Goal: Book appointment/travel/reservation

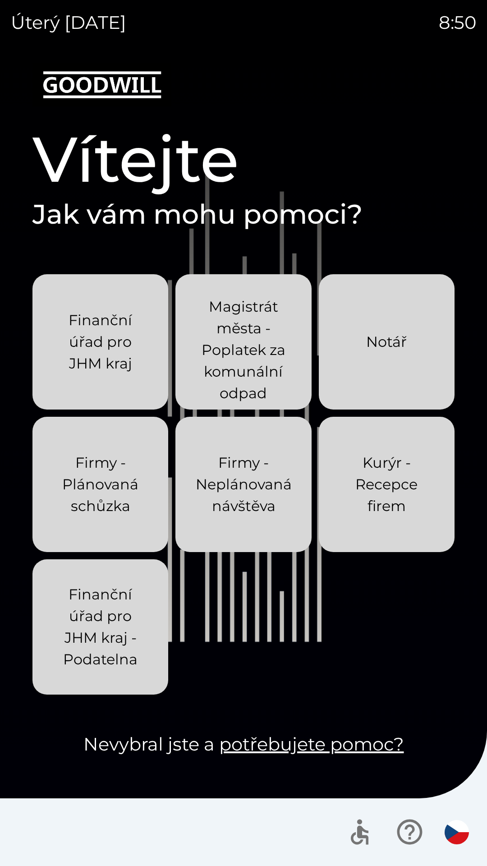
click at [117, 638] on p "Finanční úřad pro JHM kraj - Podatelna" at bounding box center [100, 627] width 92 height 87
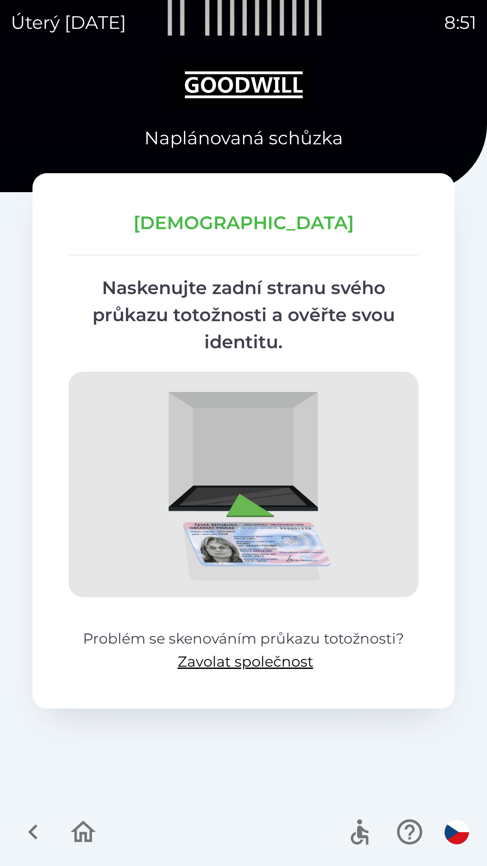
click at [37, 829] on icon "button" at bounding box center [33, 832] width 30 height 30
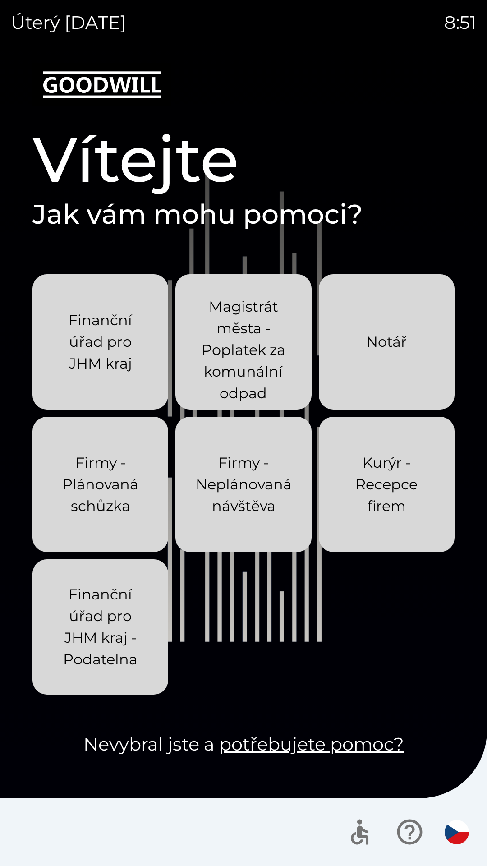
click at [115, 651] on p "Finanční úřad pro JHM kraj - Podatelna" at bounding box center [100, 627] width 92 height 87
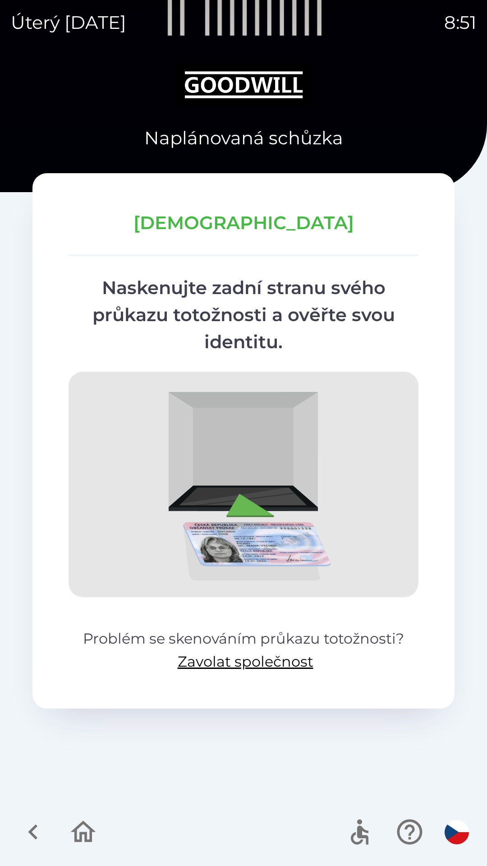
click at [37, 820] on icon "button" at bounding box center [33, 832] width 30 height 30
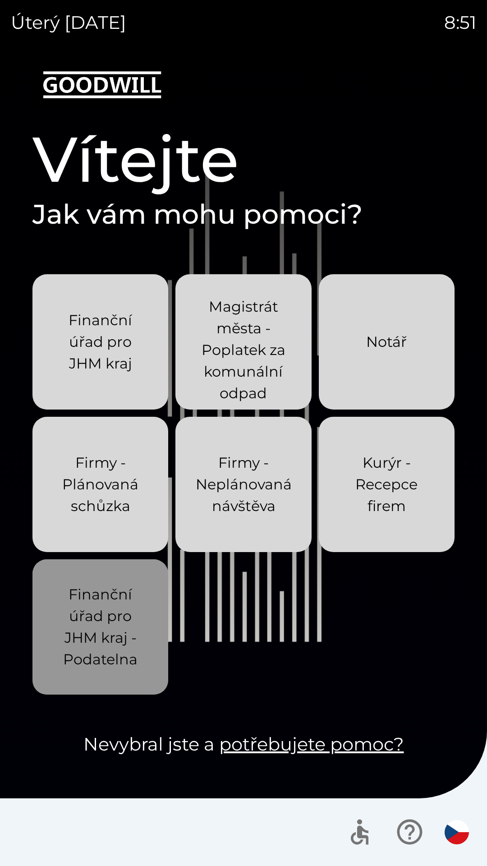
click at [83, 644] on p "Finanční úřad pro JHM kraj - Podatelna" at bounding box center [100, 627] width 92 height 87
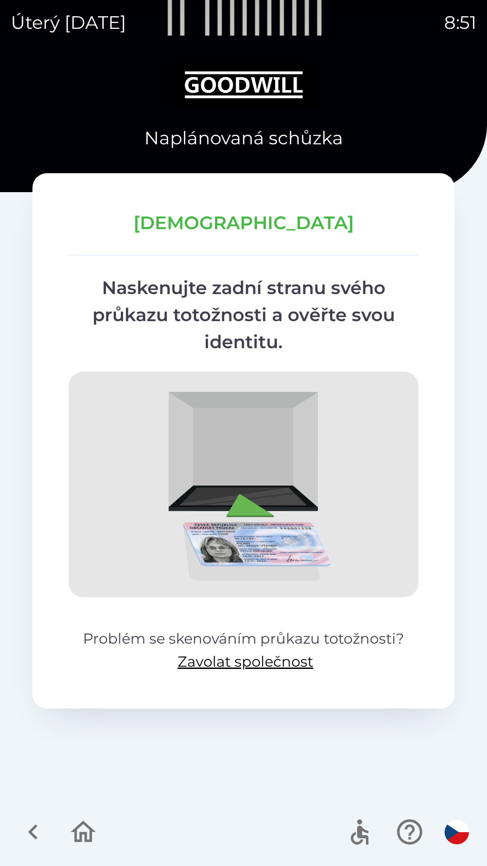
click at [35, 821] on icon "button" at bounding box center [33, 832] width 30 height 30
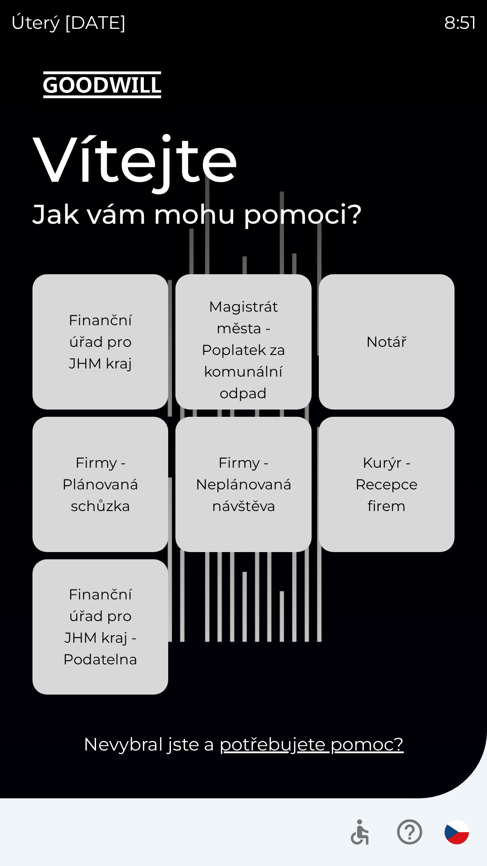
click at [364, 513] on p "Kurýr - Recepce firem" at bounding box center [387, 484] width 92 height 65
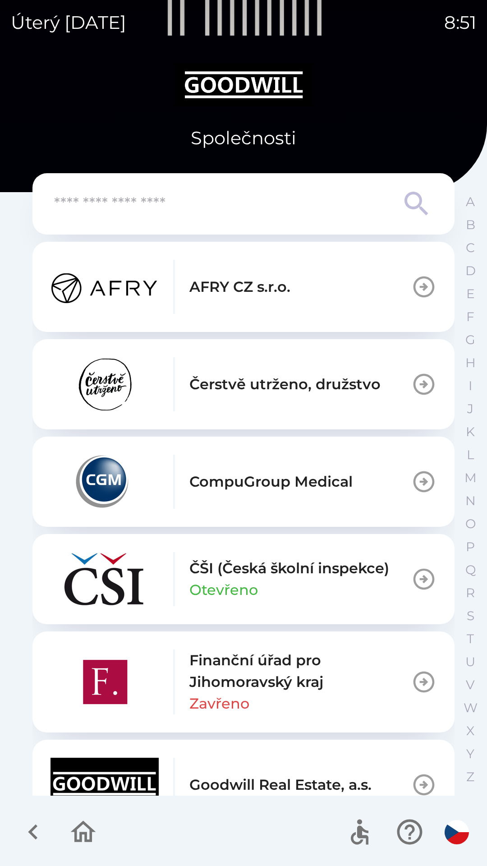
click at [226, 764] on div "Goodwill Real Estate, a.s." at bounding box center [211, 785] width 321 height 54
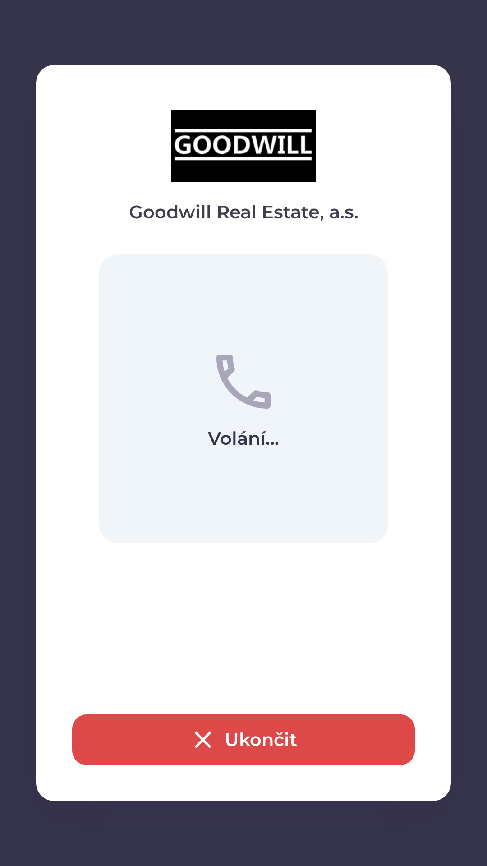
click at [180, 743] on button "Ukončit" at bounding box center [243, 739] width 343 height 51
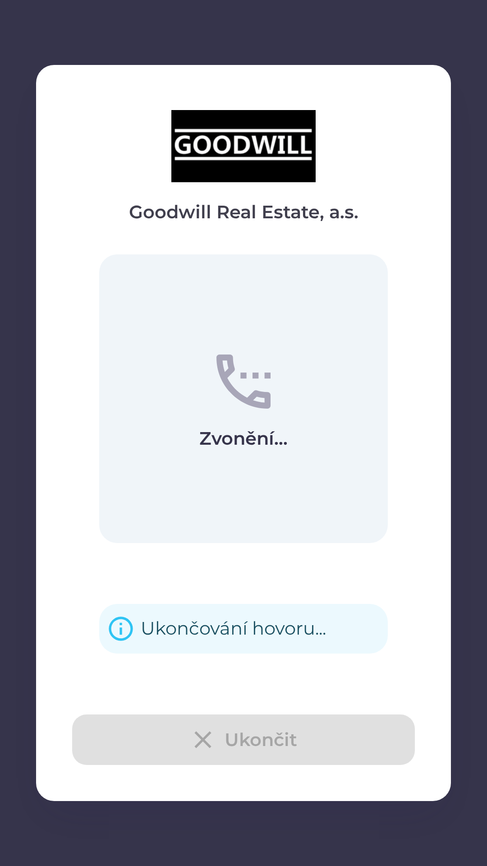
scroll to position [34, 0]
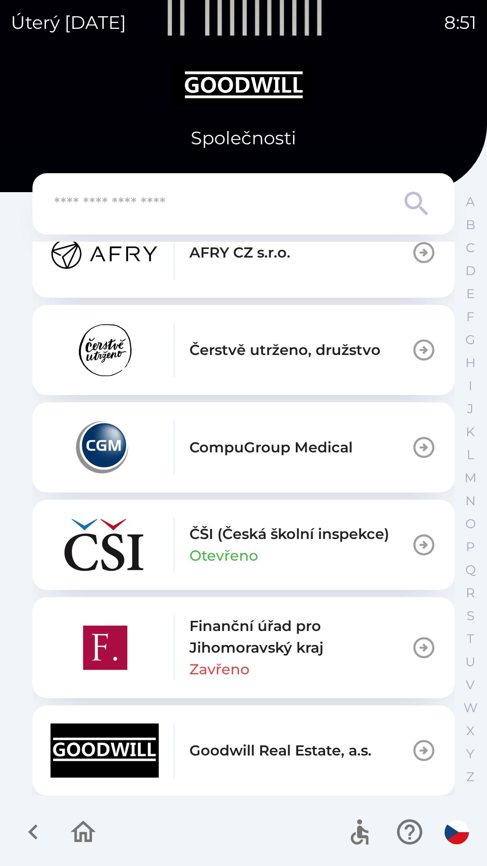
click at [34, 829] on icon "button" at bounding box center [32, 831] width 9 height 15
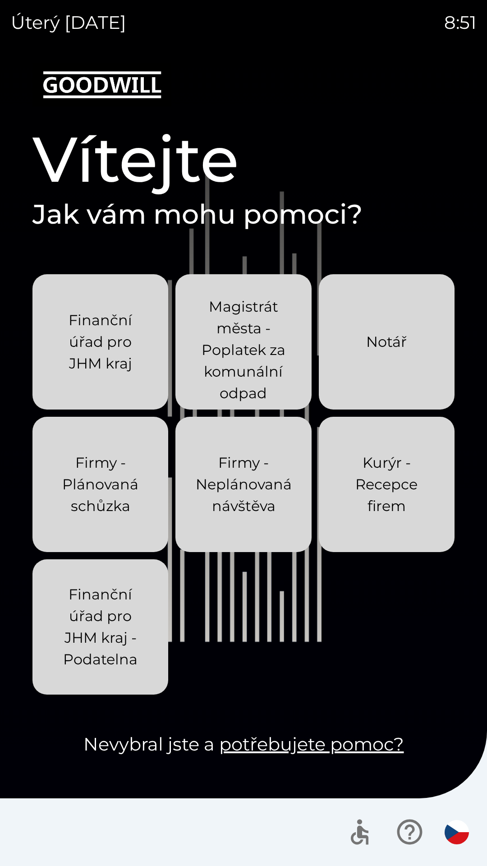
click at [244, 527] on div "Firmy - Neplánovaná návštěva" at bounding box center [244, 484] width 96 height 94
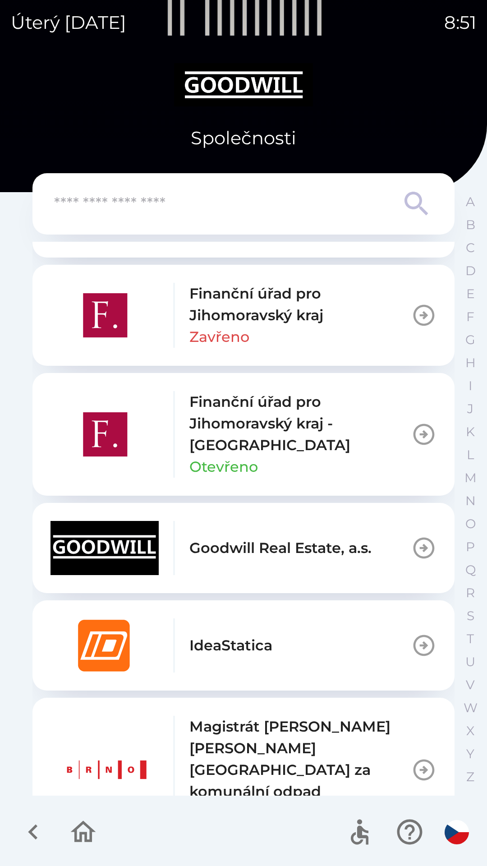
scroll to position [368, 0]
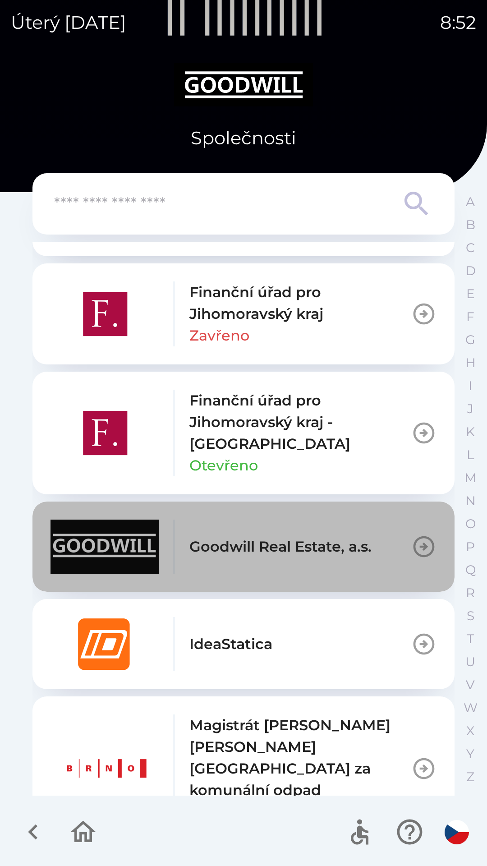
click at [359, 569] on div "Goodwill Real Estate, a.s." at bounding box center [211, 547] width 321 height 54
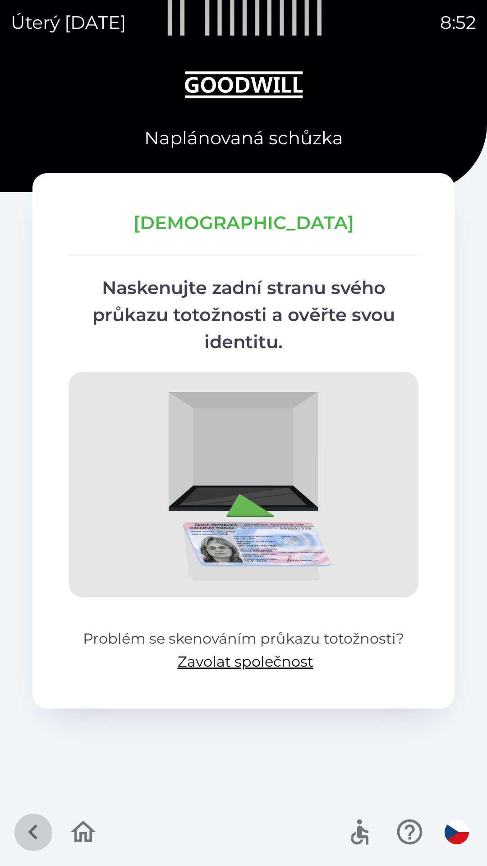
click at [34, 835] on icon "button" at bounding box center [32, 831] width 9 height 15
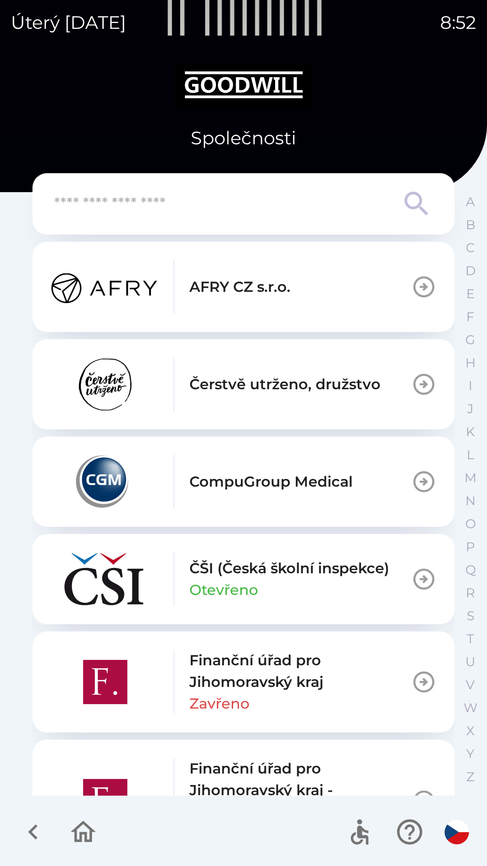
click at [34, 838] on icon "button" at bounding box center [33, 832] width 30 height 30
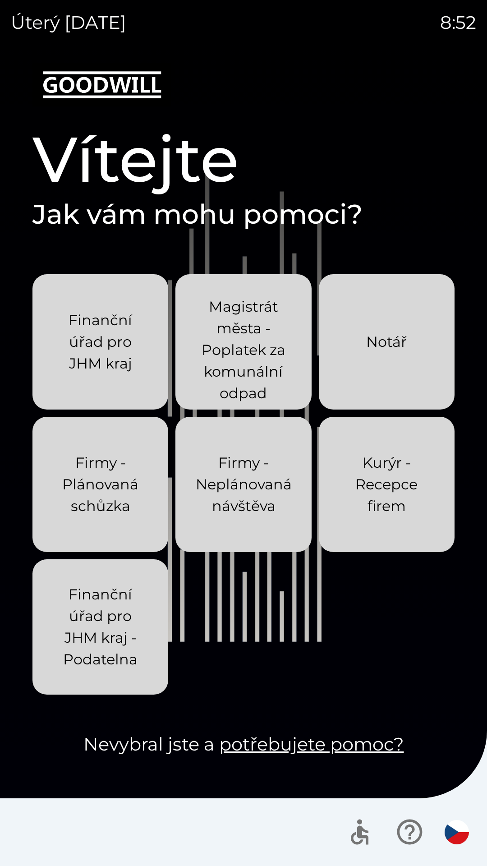
click at [111, 522] on div "Firmy - Plánovaná schůzka" at bounding box center [100, 484] width 92 height 94
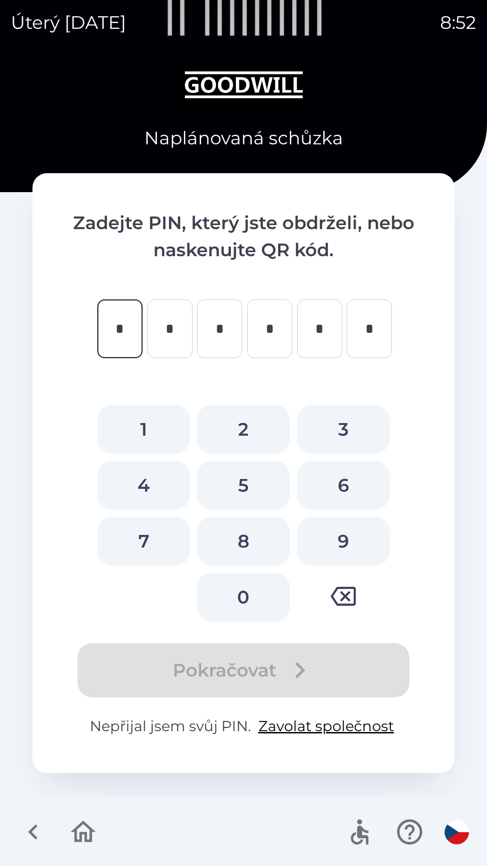
click at [33, 827] on icon "button" at bounding box center [33, 832] width 30 height 30
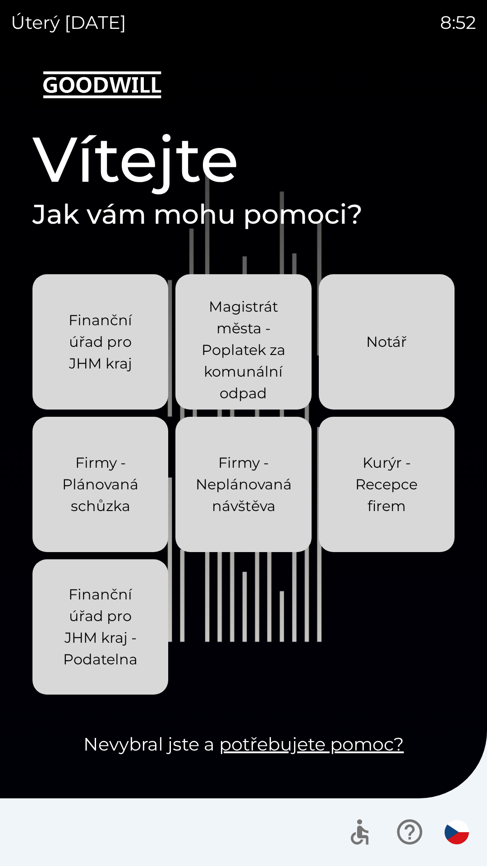
click at [375, 384] on button "Notář" at bounding box center [387, 341] width 136 height 135
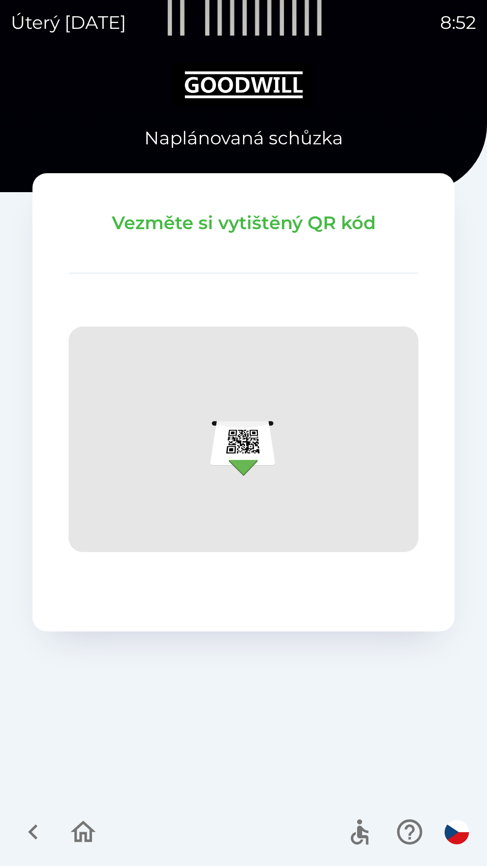
click at [27, 822] on icon "button" at bounding box center [33, 832] width 30 height 30
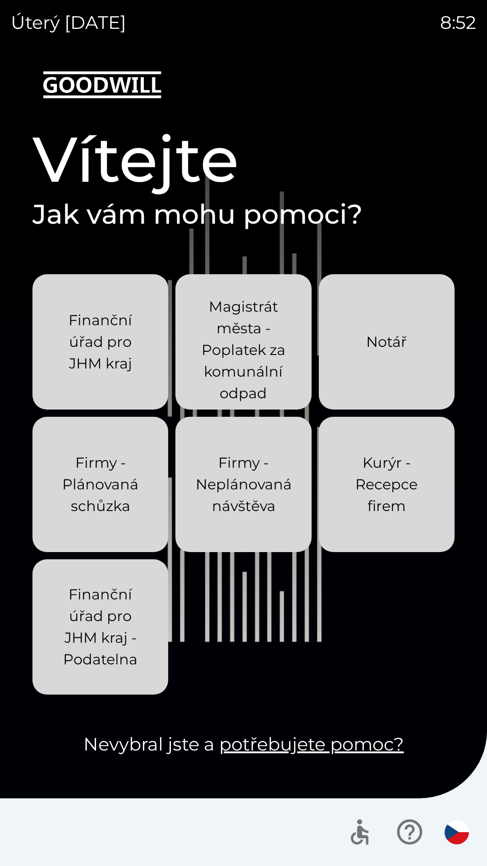
click at [255, 387] on p "Magistrát města - Poplatek za komunální odpad" at bounding box center [243, 350] width 92 height 108
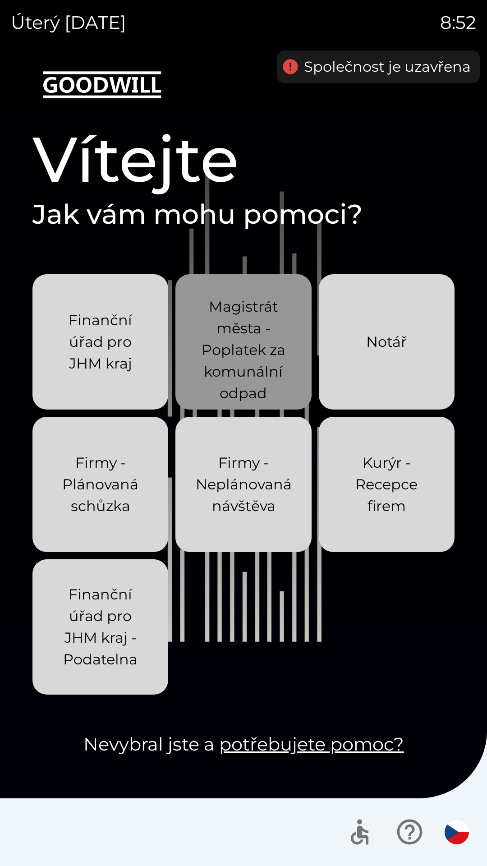
click at [264, 365] on p "Magistrát města - Poplatek za komunální odpad" at bounding box center [243, 350] width 92 height 108
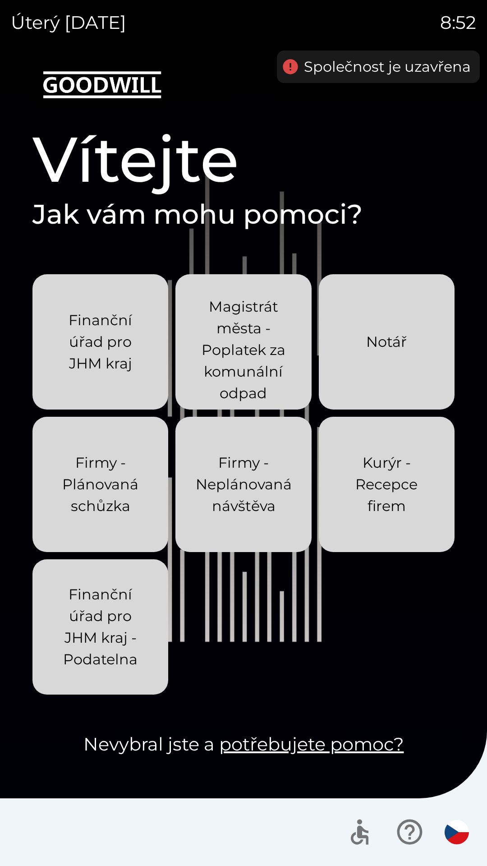
click at [111, 392] on button "Finanční úřad pro JHM kraj" at bounding box center [100, 341] width 136 height 135
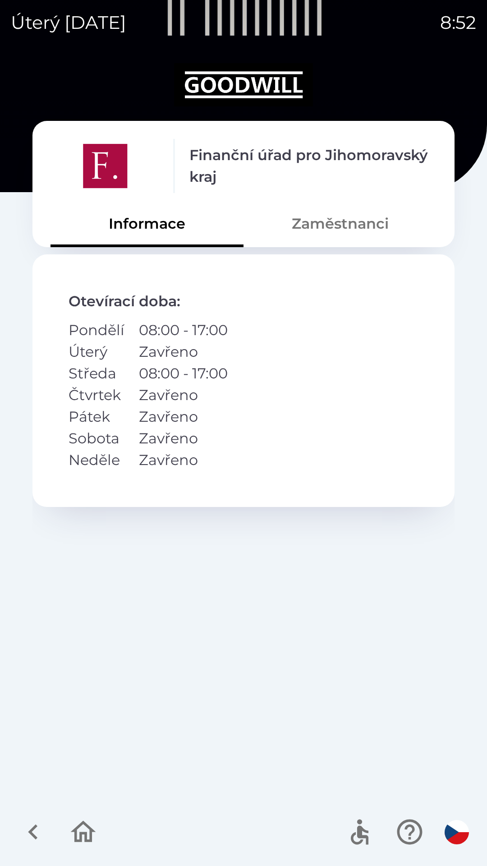
click at [331, 229] on button "Zaměstnanci" at bounding box center [340, 223] width 193 height 32
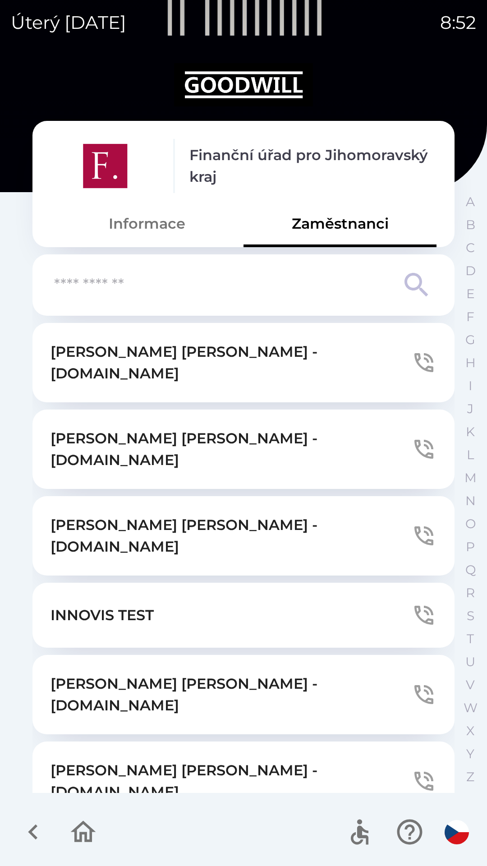
click at [83, 831] on icon "button" at bounding box center [83, 832] width 30 height 30
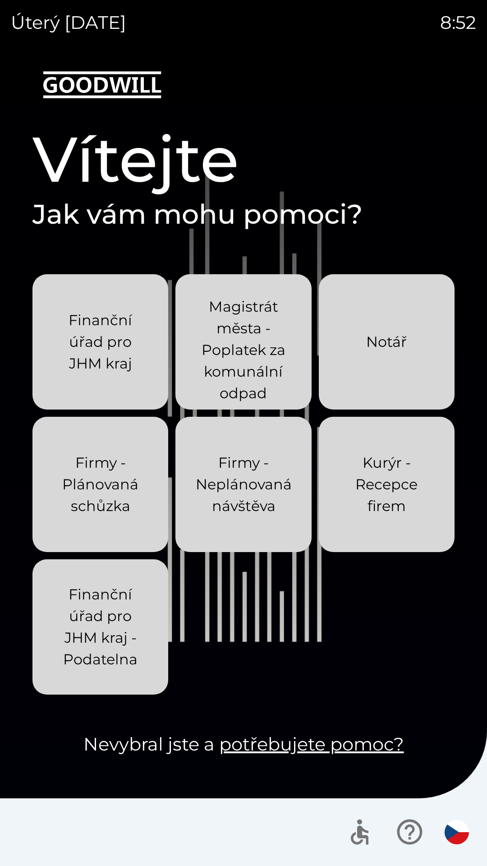
click at [130, 527] on div "Firmy - Plánovaná schůzka" at bounding box center [100, 484] width 92 height 94
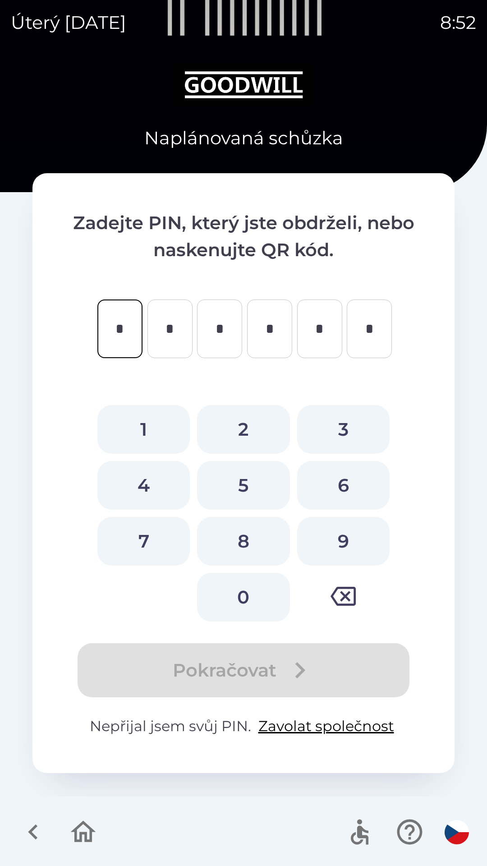
click at [34, 836] on icon "button" at bounding box center [32, 831] width 9 height 15
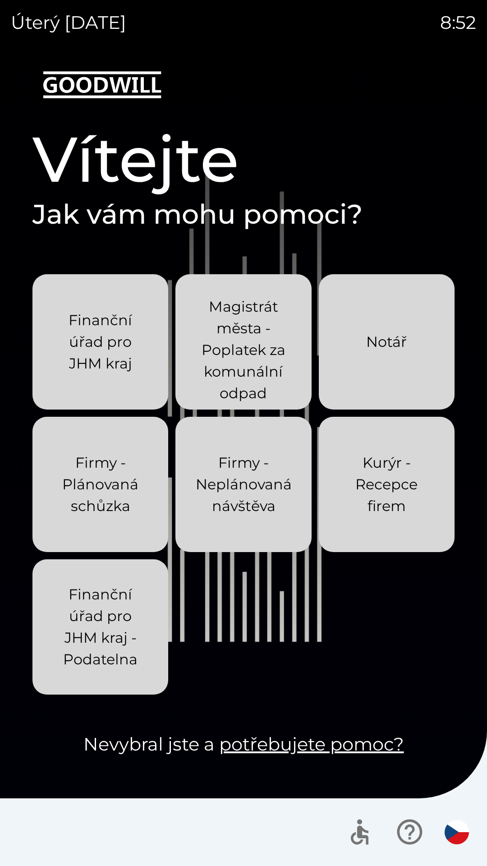
click at [230, 537] on button "Firmy - Neplánovaná návštěva" at bounding box center [243, 484] width 136 height 135
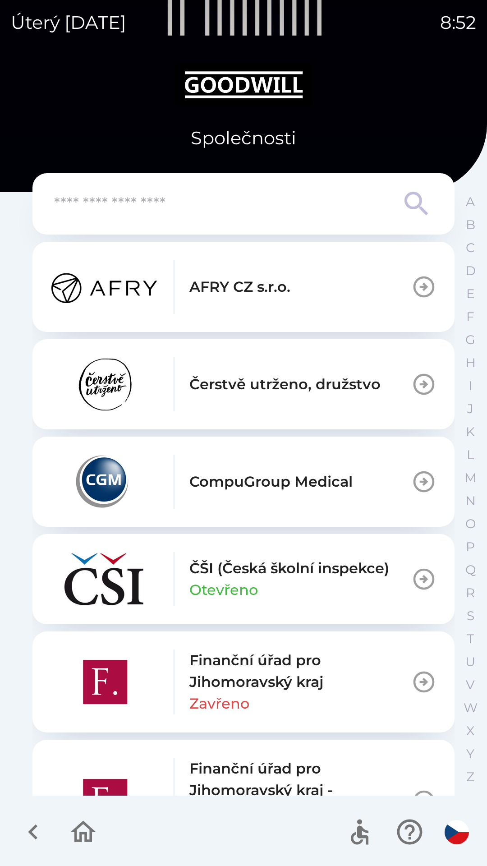
click at [45, 838] on icon "button" at bounding box center [33, 832] width 30 height 30
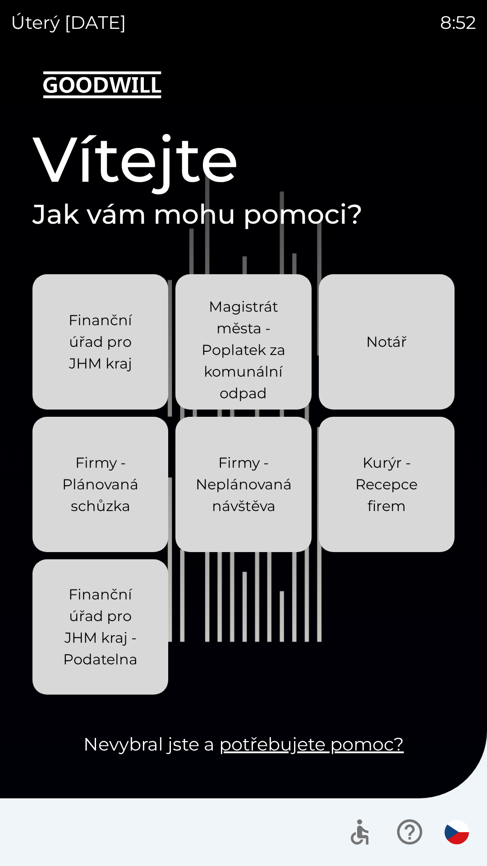
click at [354, 533] on button "Kurýr - Recepce firem" at bounding box center [387, 484] width 136 height 135
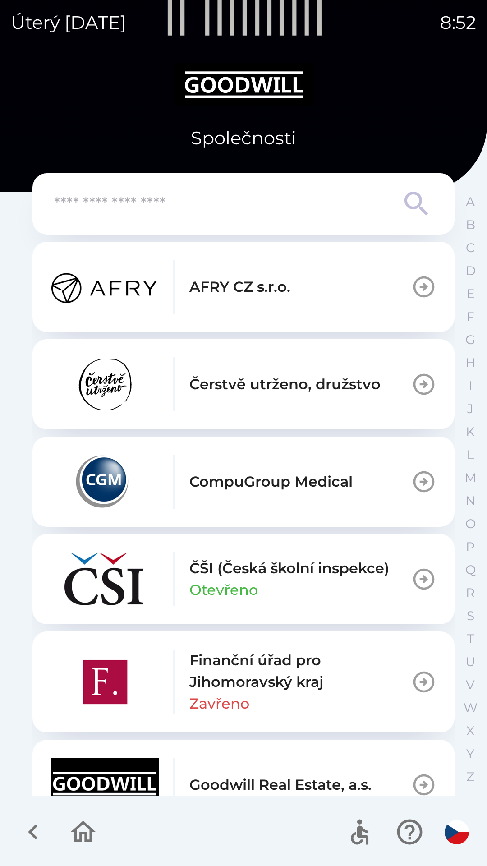
click at [36, 836] on icon "button" at bounding box center [33, 832] width 30 height 30
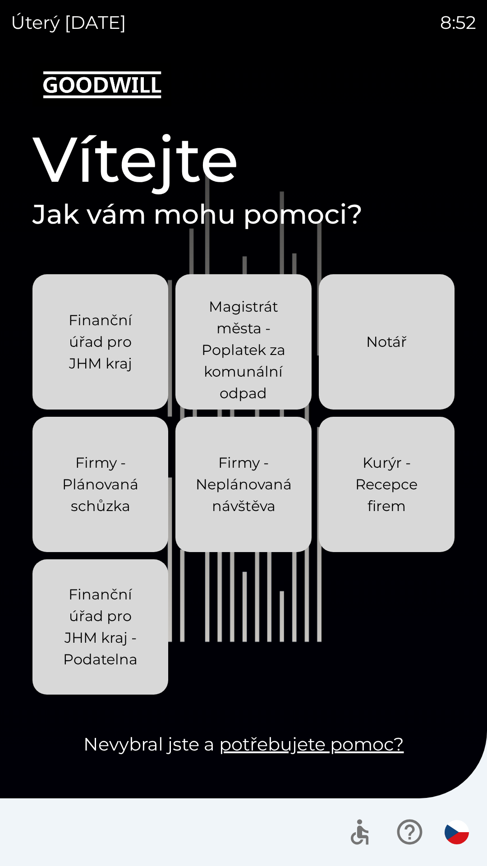
click at [110, 678] on div "Finanční úřad pro JHM kraj - Podatelna" at bounding box center [100, 626] width 92 height 115
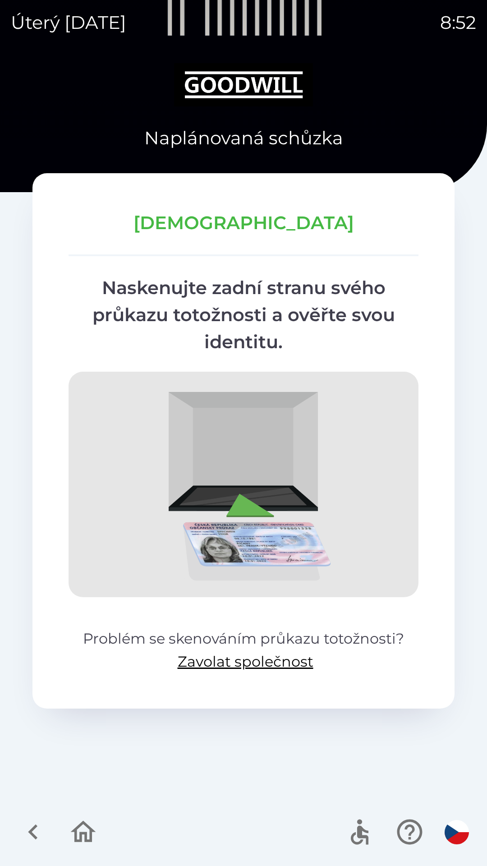
click at [33, 830] on icon "button" at bounding box center [32, 831] width 9 height 15
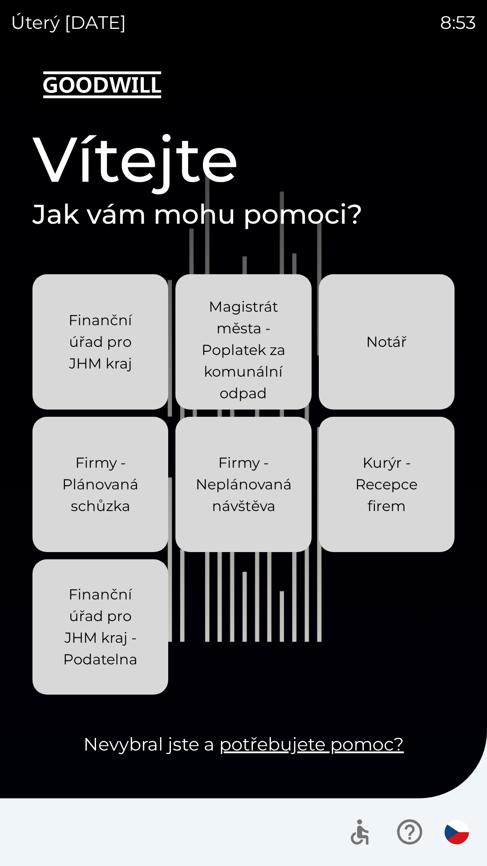
click at [456, 830] on img "button" at bounding box center [457, 832] width 24 height 24
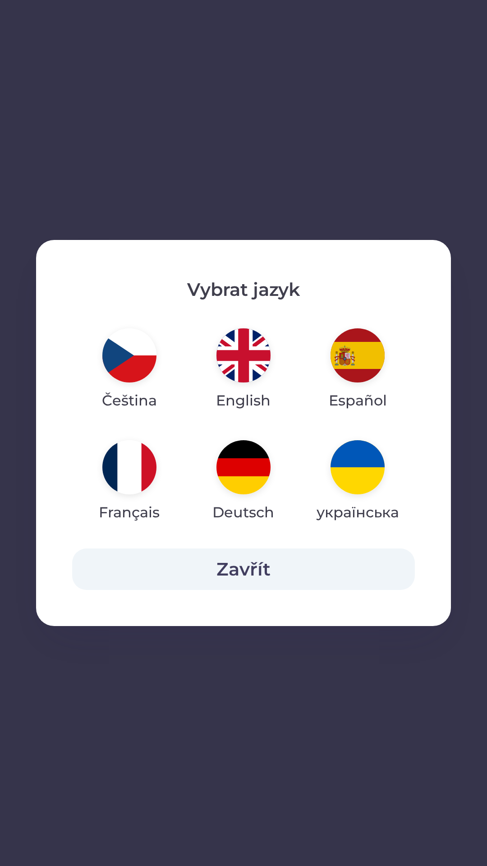
click at [245, 348] on img "button" at bounding box center [243, 355] width 54 height 54
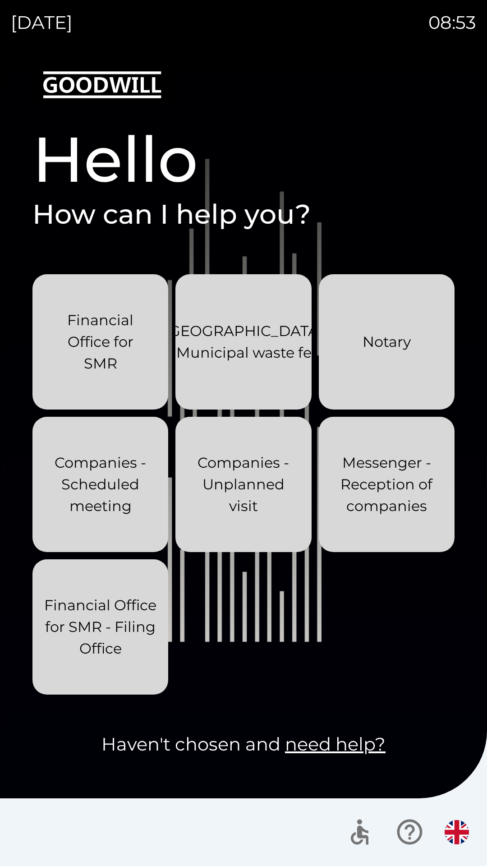
click at [455, 837] on img "button" at bounding box center [457, 832] width 24 height 24
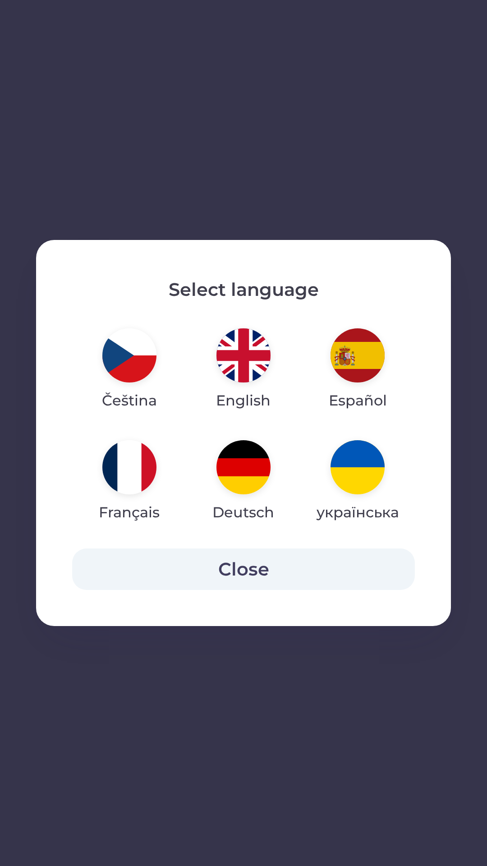
click at [358, 356] on img "button" at bounding box center [358, 355] width 54 height 54
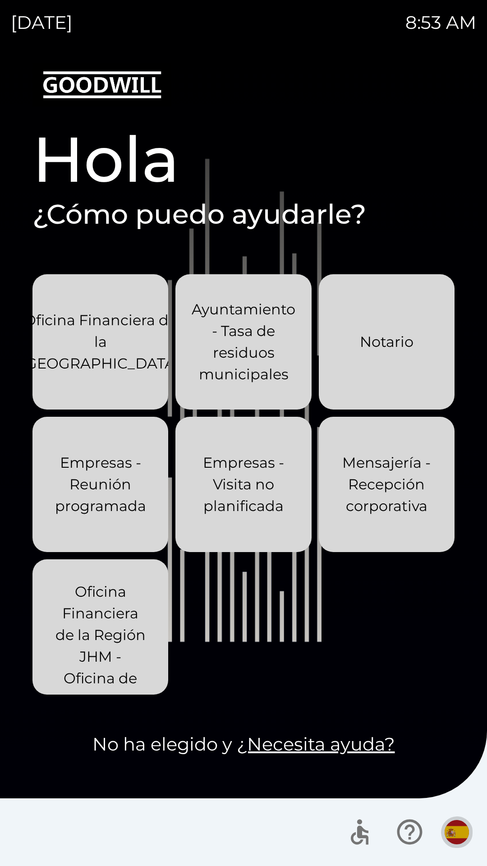
click at [456, 831] on img "button" at bounding box center [457, 832] width 24 height 24
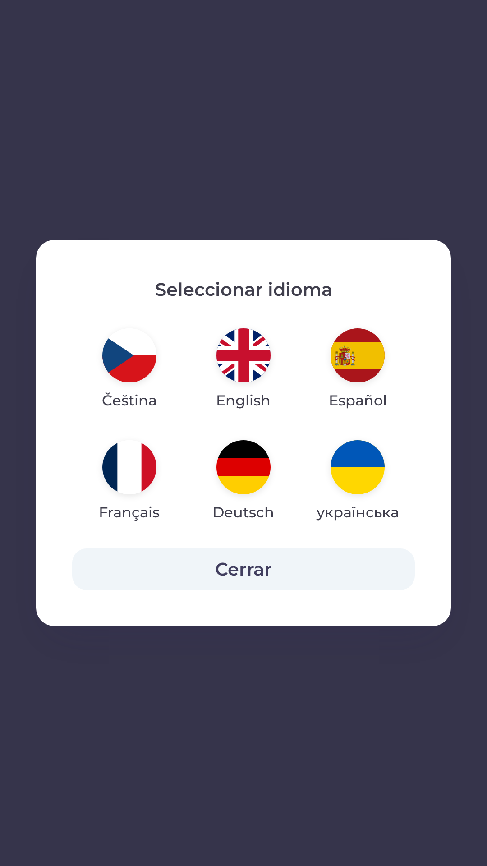
click at [130, 453] on img "button" at bounding box center [129, 467] width 54 height 54
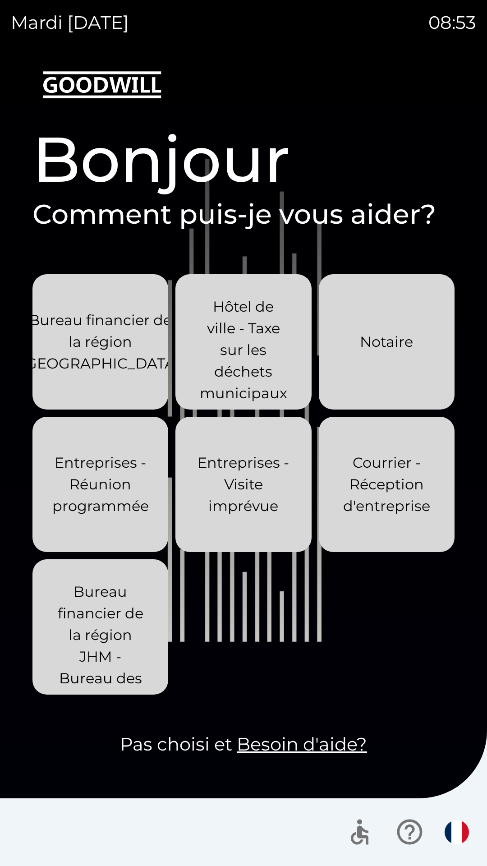
click at [457, 829] on img "button" at bounding box center [457, 832] width 24 height 24
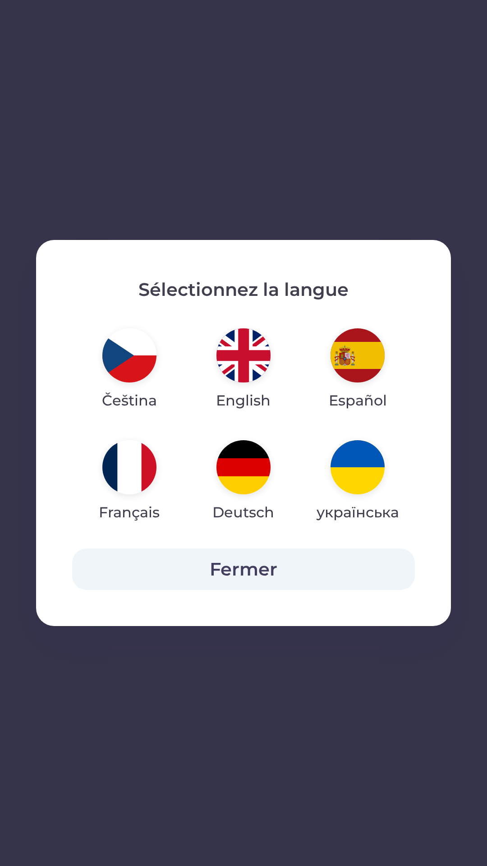
click at [244, 460] on img "button" at bounding box center [243, 467] width 54 height 54
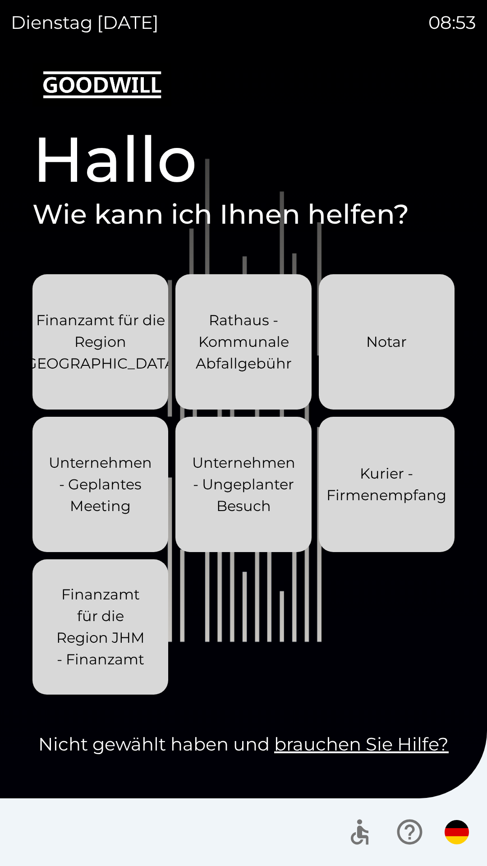
click at [450, 838] on img "button" at bounding box center [457, 832] width 24 height 24
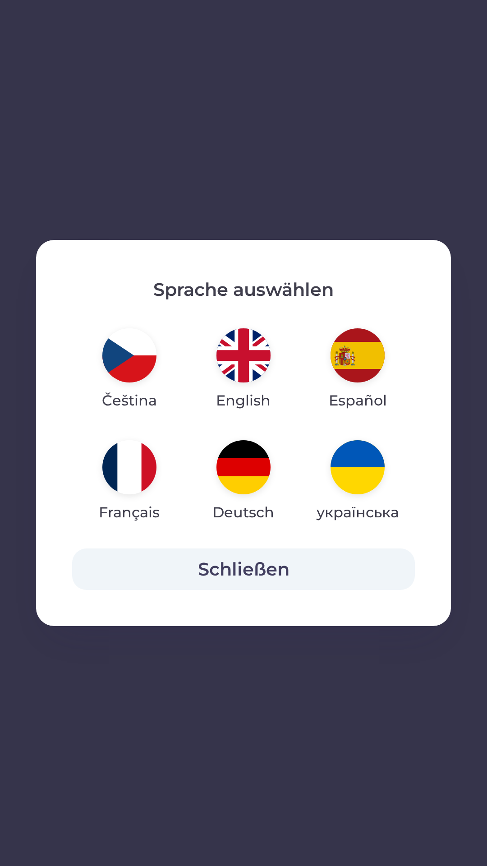
click at [354, 460] on img "button" at bounding box center [358, 467] width 54 height 54
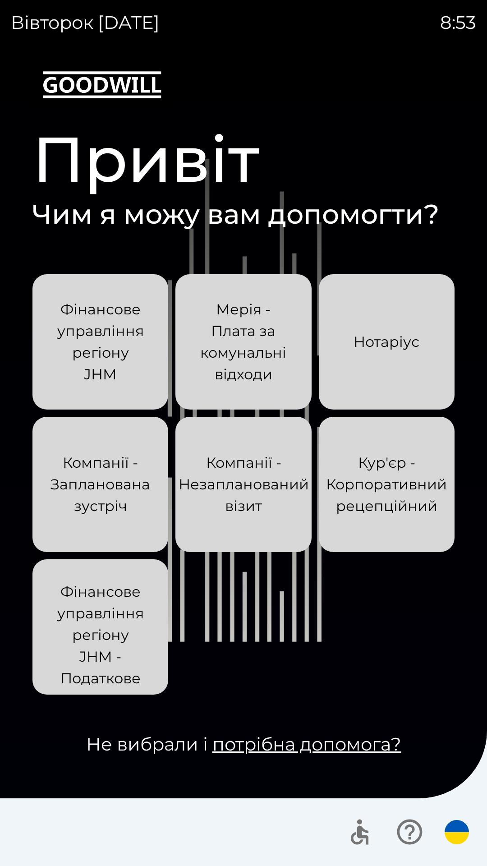
click at [456, 834] on img "button" at bounding box center [457, 832] width 24 height 24
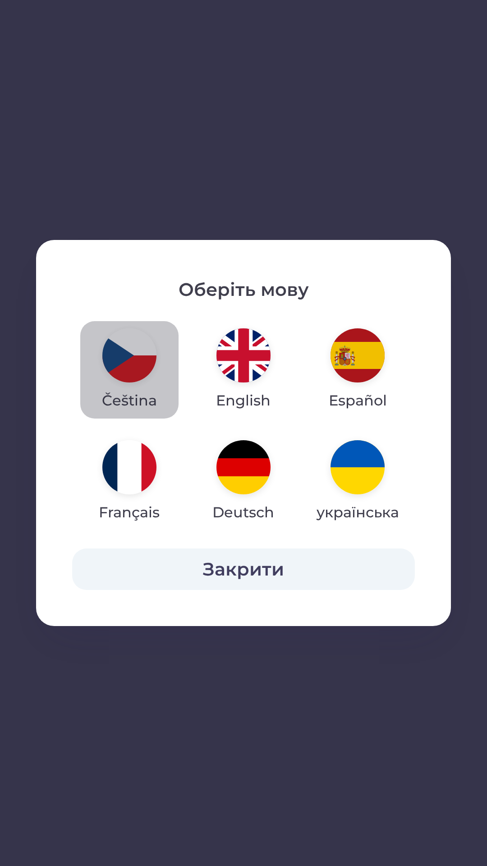
click at [137, 357] on img "button" at bounding box center [129, 355] width 54 height 54
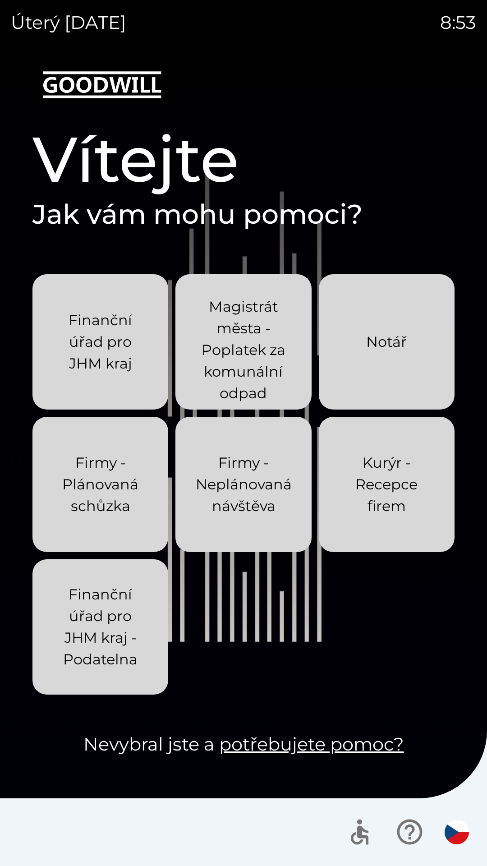
click at [410, 830] on icon "button" at bounding box center [410, 832] width 30 height 30
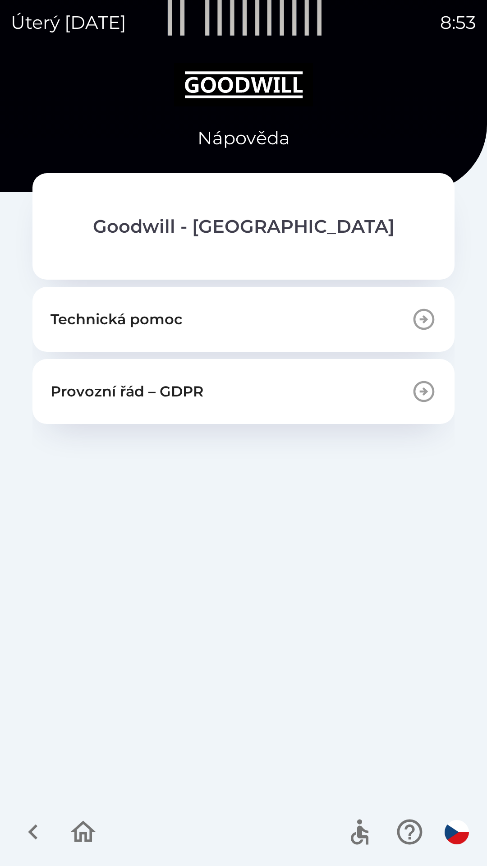
click at [35, 831] on icon "button" at bounding box center [33, 832] width 30 height 30
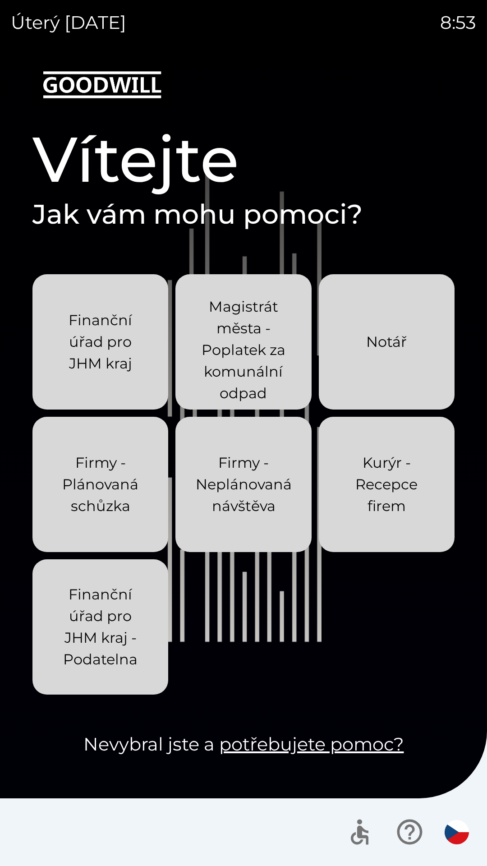
click at [355, 835] on icon "button" at bounding box center [360, 832] width 30 height 30
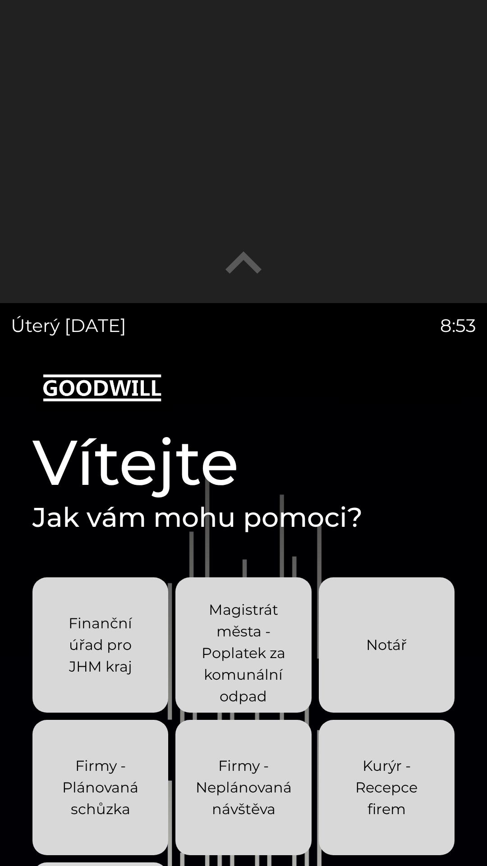
click at [249, 269] on icon "button" at bounding box center [243, 263] width 72 height 72
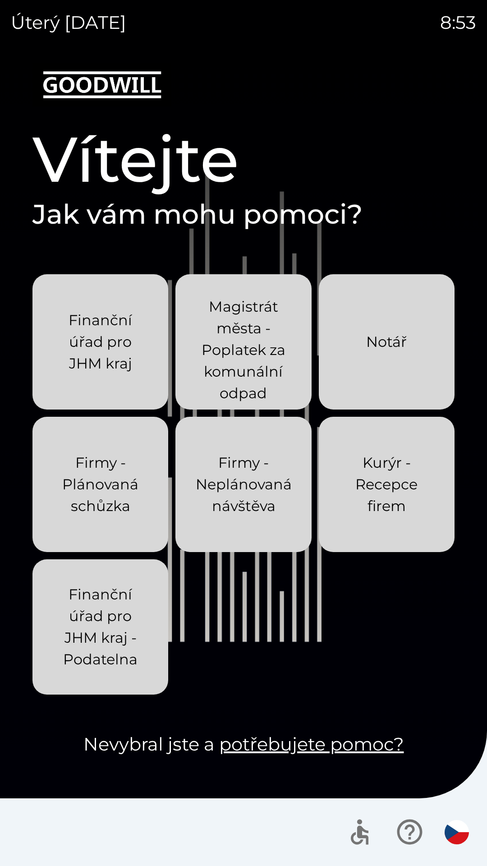
click at [267, 734] on link "potřebujete pomoc?" at bounding box center [311, 744] width 185 height 22
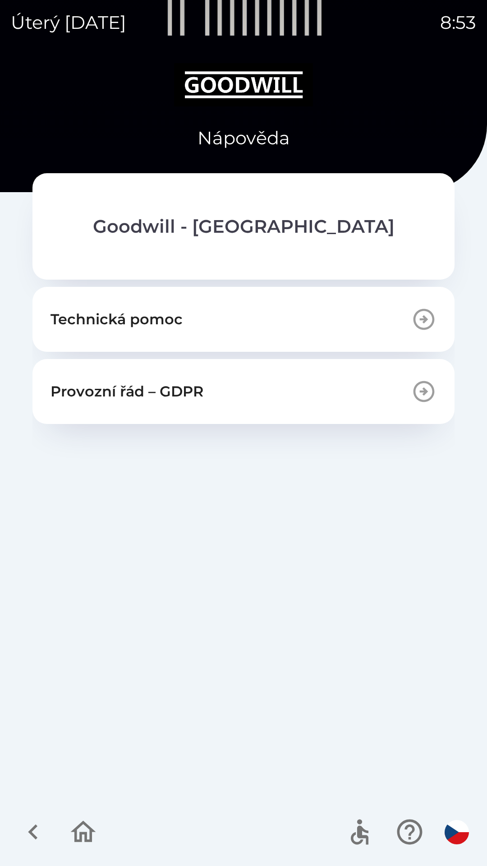
click at [42, 835] on icon "button" at bounding box center [33, 832] width 30 height 30
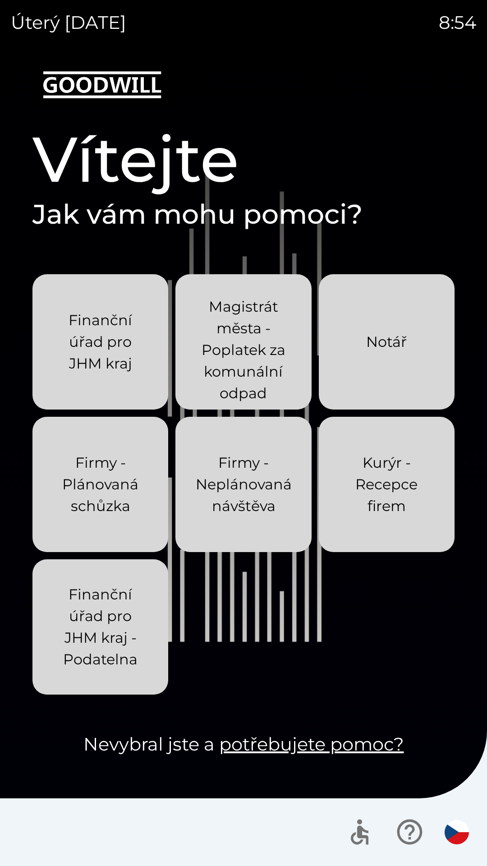
click at [258, 386] on p "Magistrát města - Poplatek za komunální odpad" at bounding box center [243, 350] width 92 height 108
click at [253, 352] on p "Magistrát města - Poplatek za komunální odpad" at bounding box center [243, 350] width 92 height 108
click at [216, 498] on p "Firmy - Neplánovaná návštěva" at bounding box center [244, 484] width 96 height 65
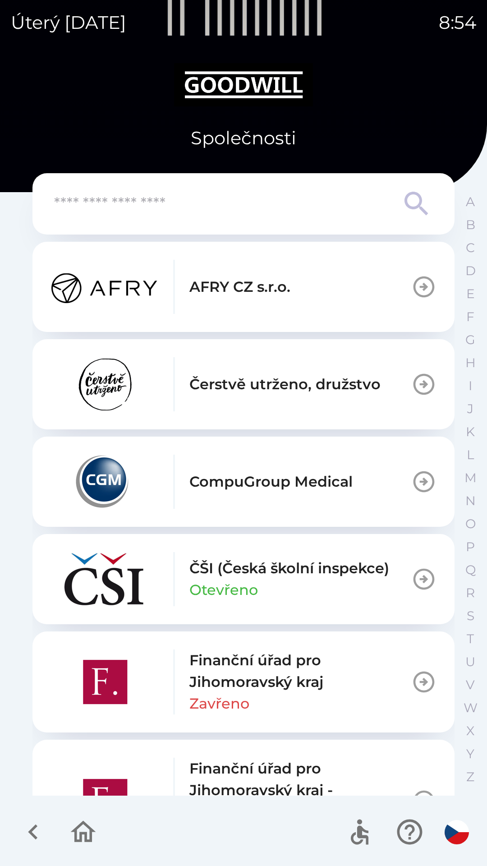
click at [290, 702] on div "Finanční úřad pro Jihomoravský kraj [GEOGRAPHIC_DATA]" at bounding box center [300, 681] width 222 height 65
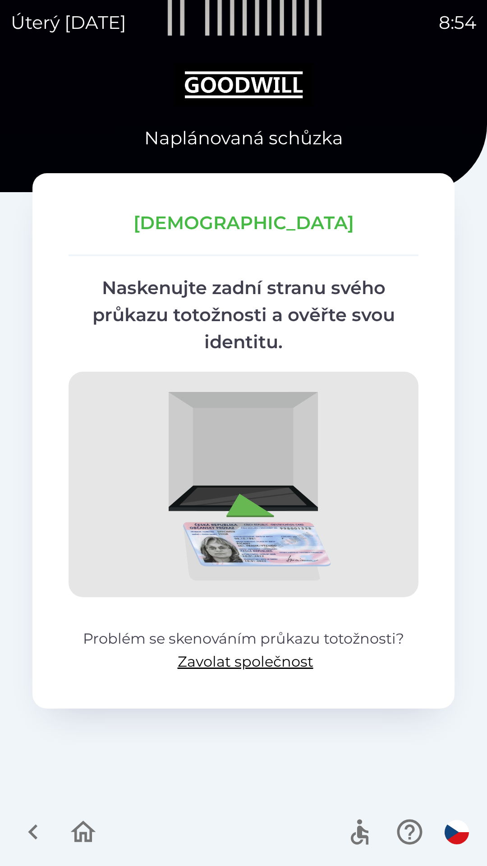
click at [25, 836] on icon "button" at bounding box center [33, 832] width 30 height 30
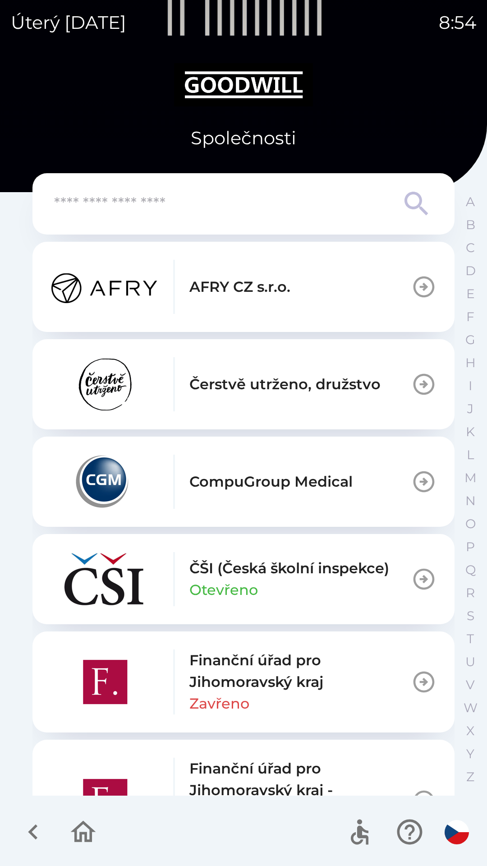
click at [29, 835] on icon "button" at bounding box center [33, 832] width 30 height 30
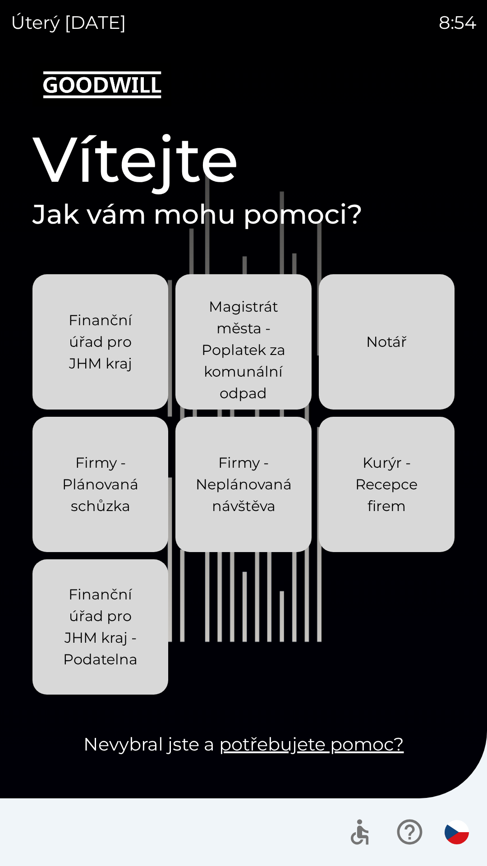
click at [395, 369] on button "Notář" at bounding box center [387, 341] width 136 height 135
click at [364, 495] on p "Kurýr - Recepce firem" at bounding box center [387, 484] width 92 height 65
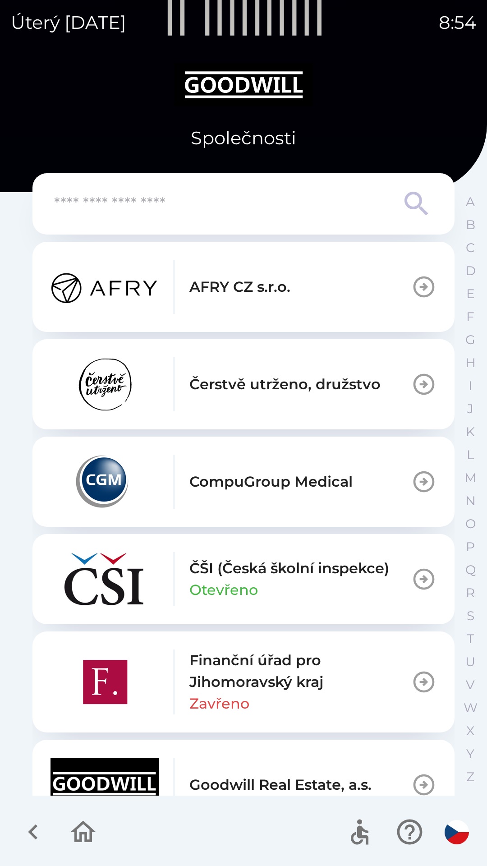
click at [35, 838] on icon "button" at bounding box center [32, 831] width 9 height 15
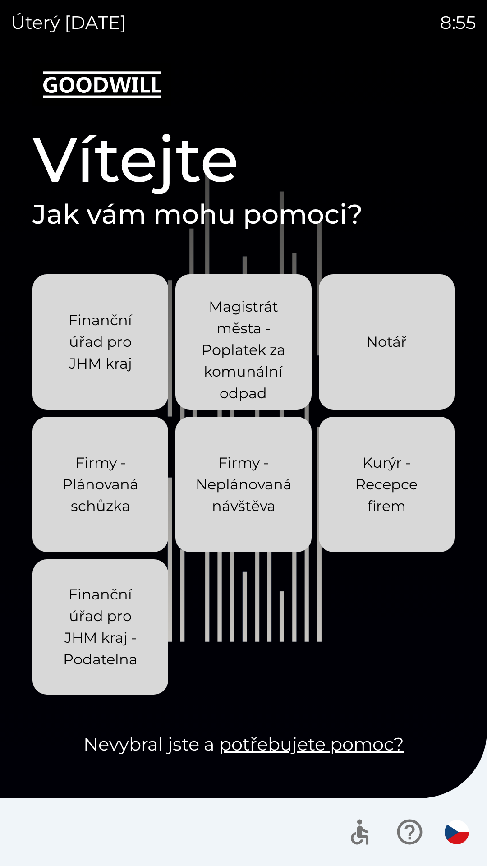
click at [101, 629] on p "Finanční úřad pro JHM kraj - Podatelna" at bounding box center [100, 627] width 92 height 87
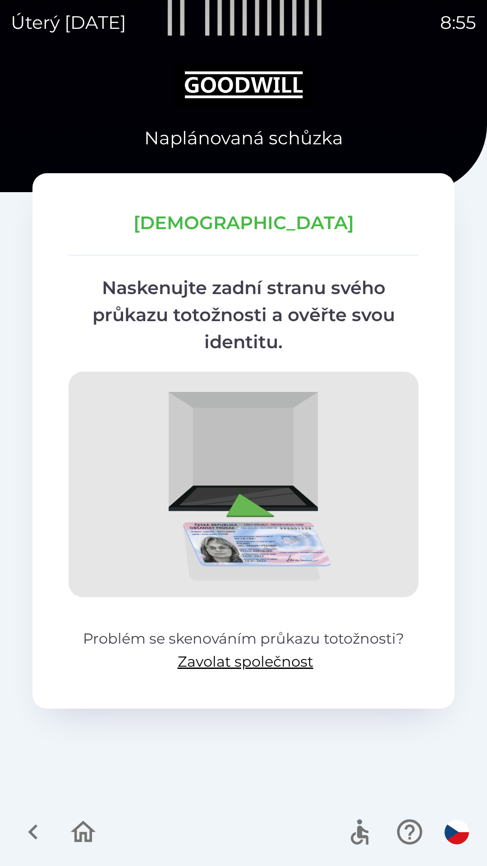
click at [34, 828] on icon "button" at bounding box center [32, 831] width 9 height 15
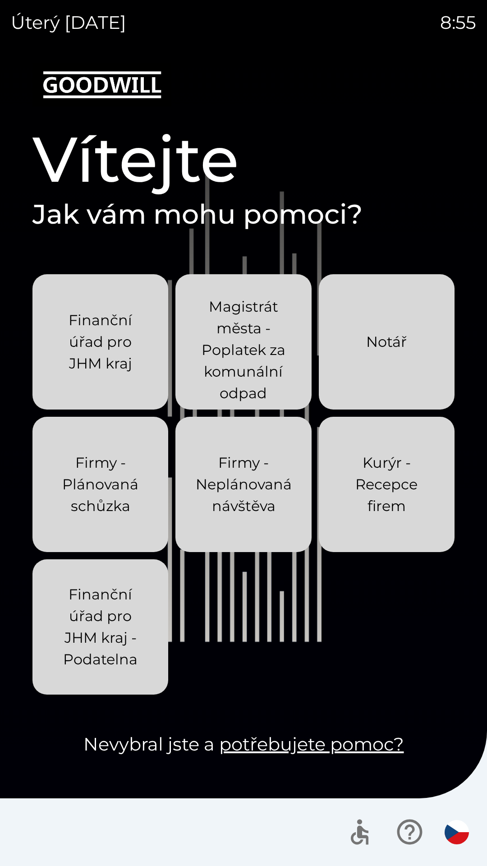
click at [258, 366] on p "Magistrát města - Poplatek za komunální odpad" at bounding box center [243, 350] width 92 height 108
click at [249, 379] on p "Magistrát města - Poplatek za komunální odpad" at bounding box center [243, 350] width 92 height 108
click at [120, 659] on p "Finanční úřad pro JHM kraj - Podatelna" at bounding box center [100, 627] width 92 height 87
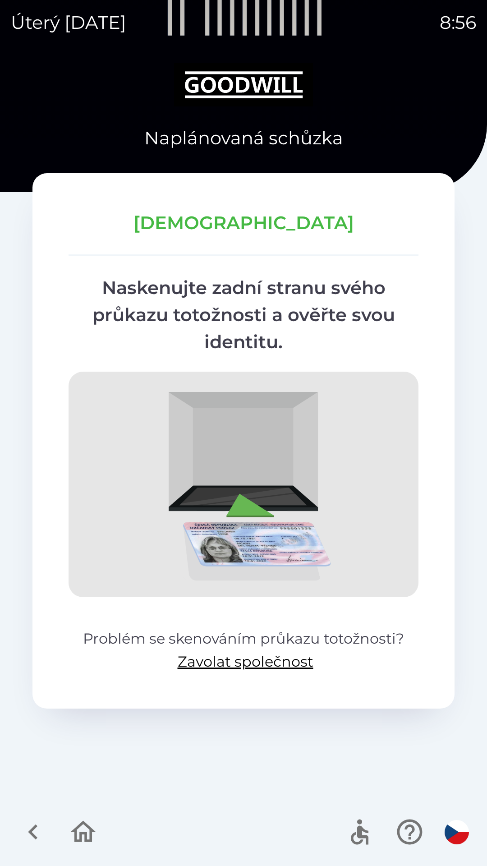
click at [35, 820] on icon "button" at bounding box center [33, 832] width 30 height 30
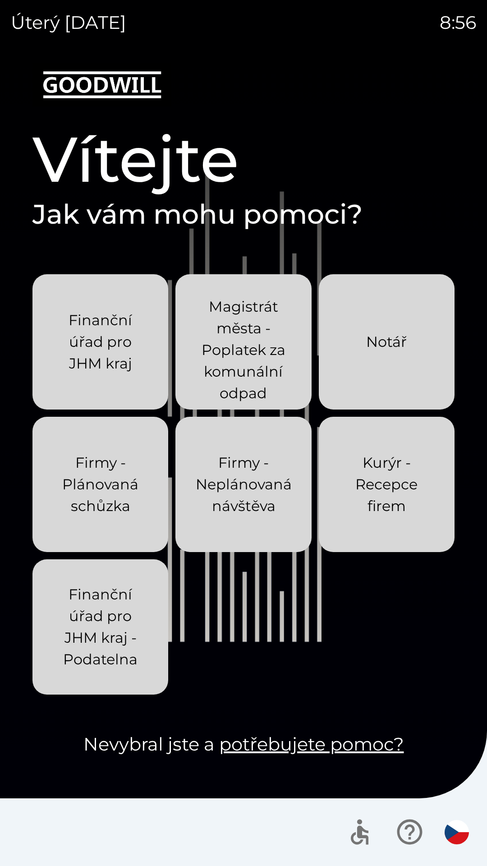
click at [110, 513] on p "Firmy - Plánovaná schůzka" at bounding box center [100, 484] width 92 height 65
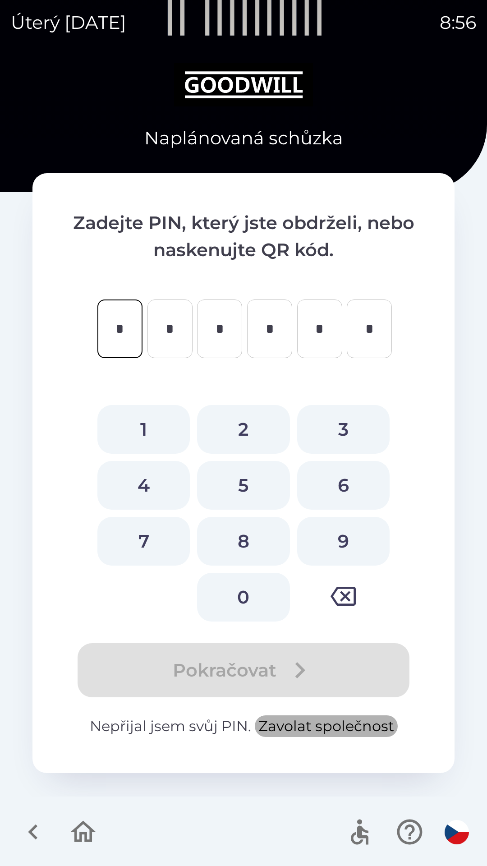
click at [285, 726] on button "Zavolat společnost" at bounding box center [326, 726] width 143 height 22
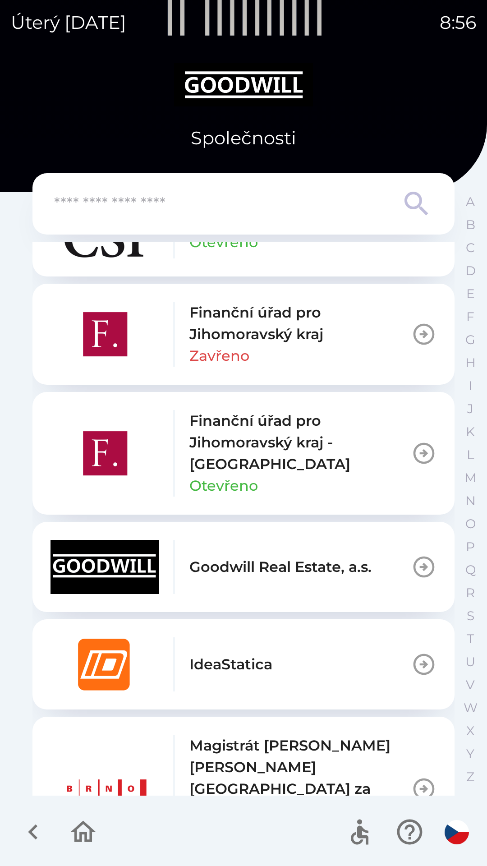
scroll to position [407, 0]
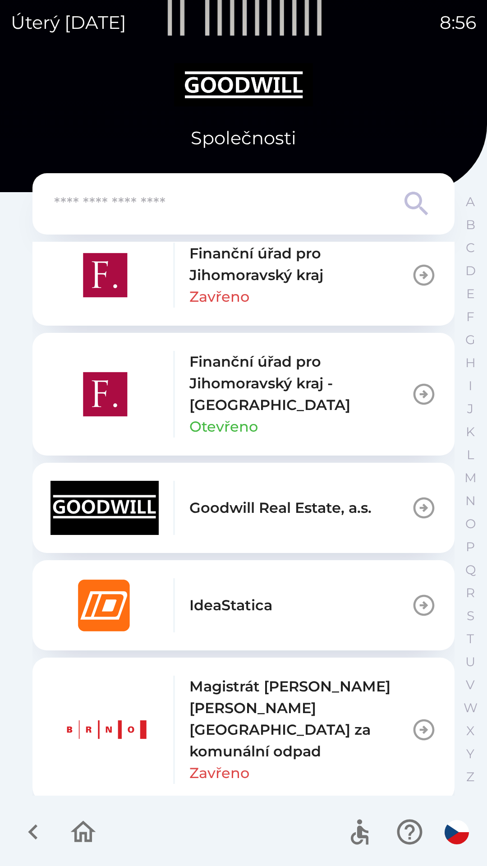
click at [281, 521] on div "Goodwill Real Estate, a.s." at bounding box center [211, 508] width 321 height 54
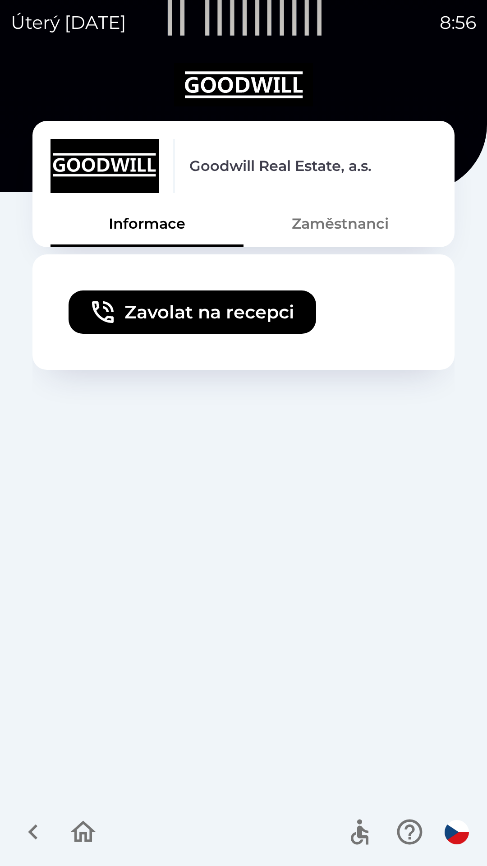
click at [42, 826] on icon "button" at bounding box center [33, 832] width 30 height 30
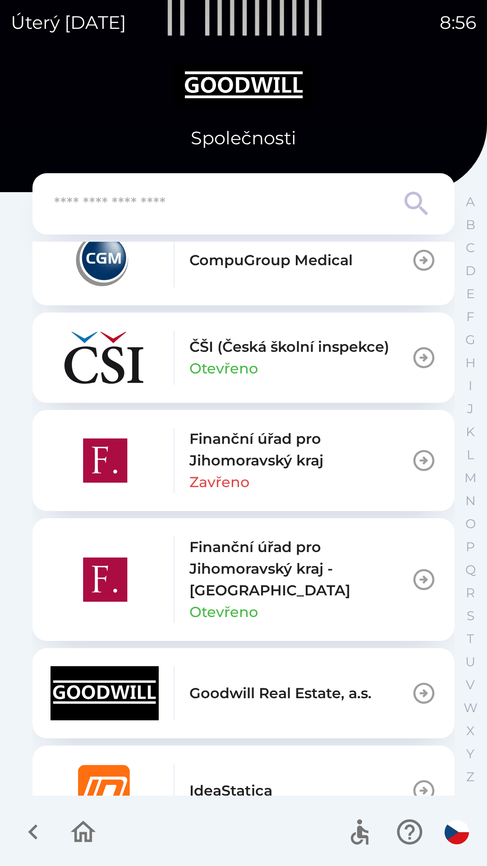
scroll to position [244, 0]
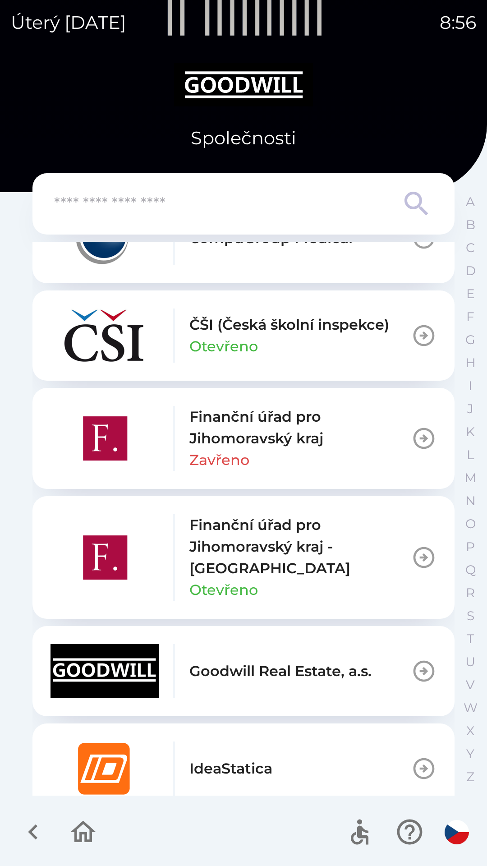
click at [246, 669] on p "Goodwill Real Estate, a.s." at bounding box center [280, 671] width 182 height 22
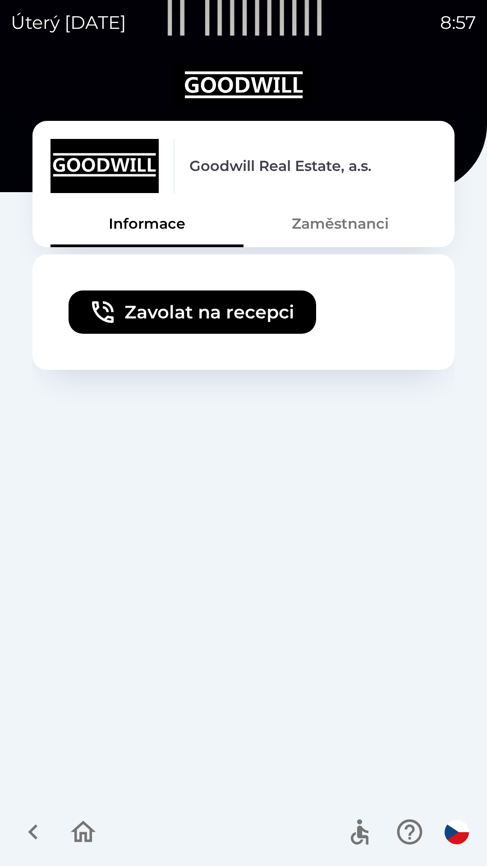
click at [321, 224] on button "Zaměstnanci" at bounding box center [340, 223] width 193 height 32
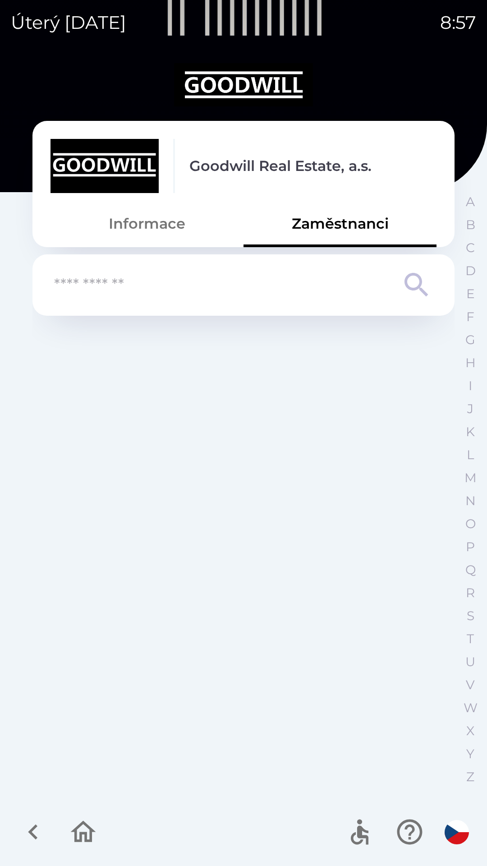
click at [156, 237] on button "Informace" at bounding box center [147, 223] width 193 height 32
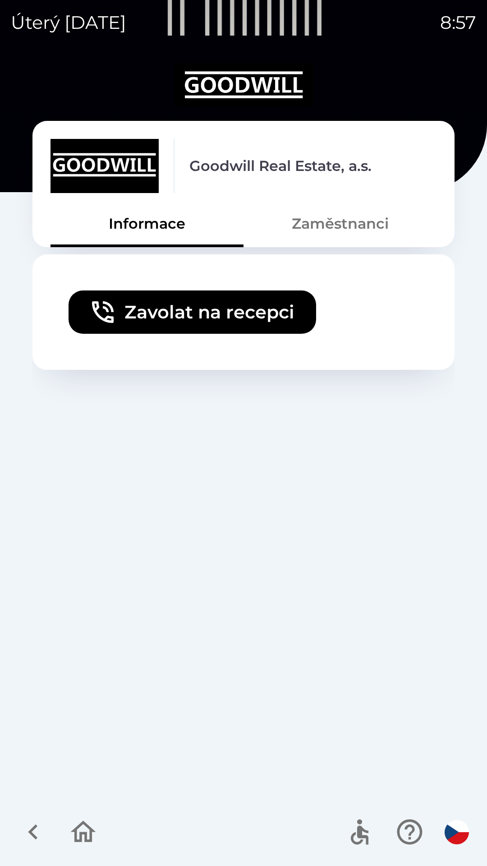
click at [181, 311] on button "Zavolat na recepci" at bounding box center [193, 311] width 248 height 43
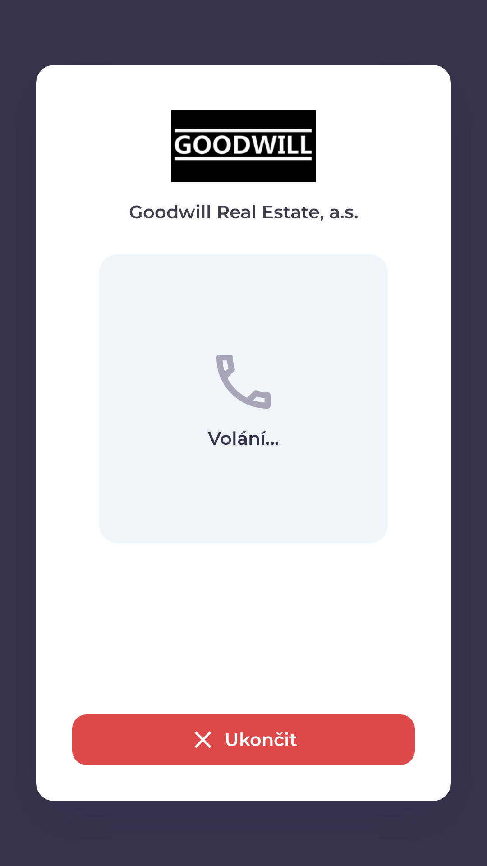
click at [249, 727] on button "Ukončit" at bounding box center [243, 739] width 343 height 51
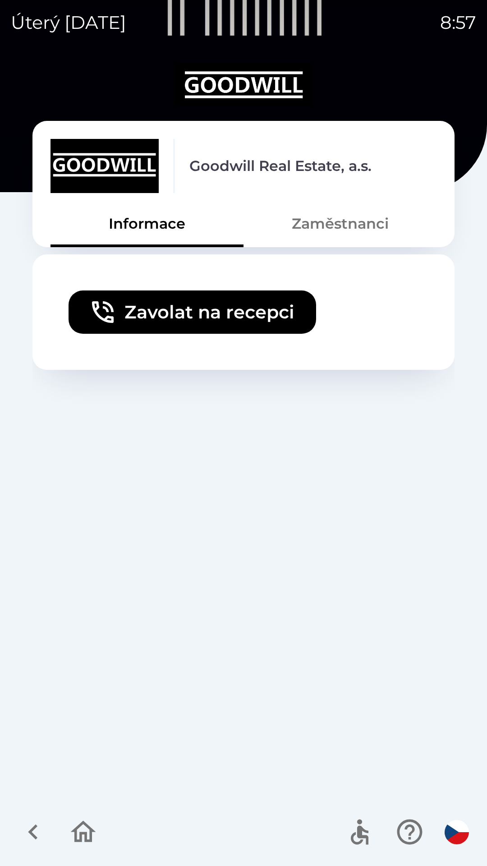
click at [88, 836] on icon "button" at bounding box center [83, 832] width 30 height 30
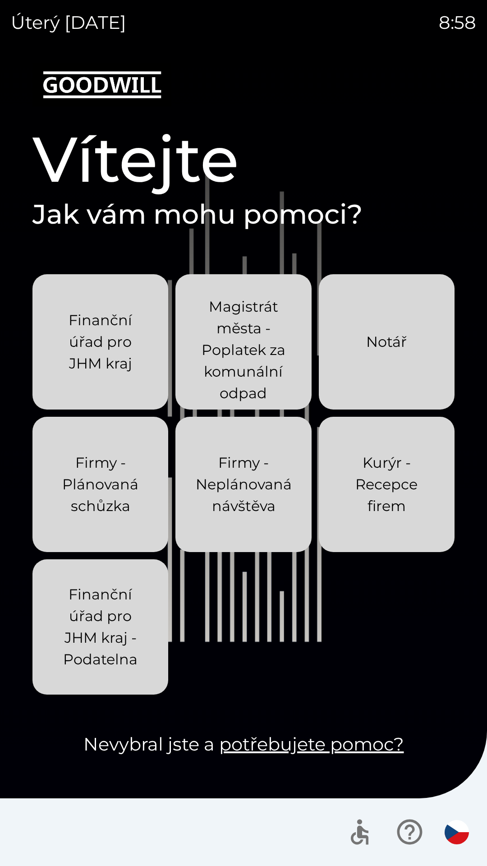
click at [249, 377] on p "Magistrát města - Poplatek za komunální odpad" at bounding box center [243, 350] width 92 height 108
click at [246, 481] on p "Firmy - Neplánovaná návštěva" at bounding box center [244, 484] width 96 height 65
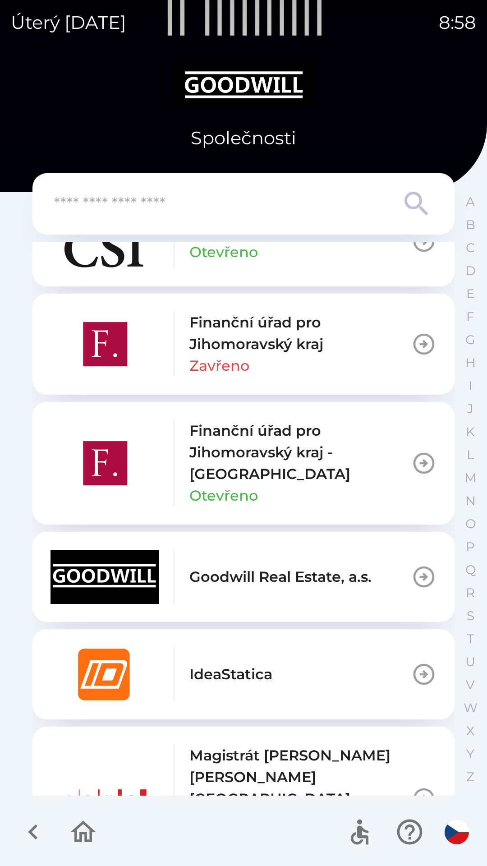
scroll to position [339, 0]
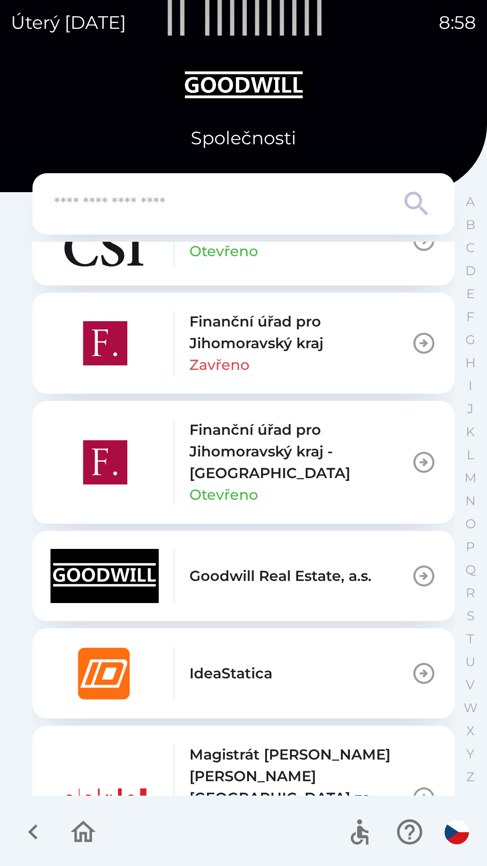
click at [294, 568] on p "Goodwill Real Estate, a.s." at bounding box center [280, 576] width 182 height 22
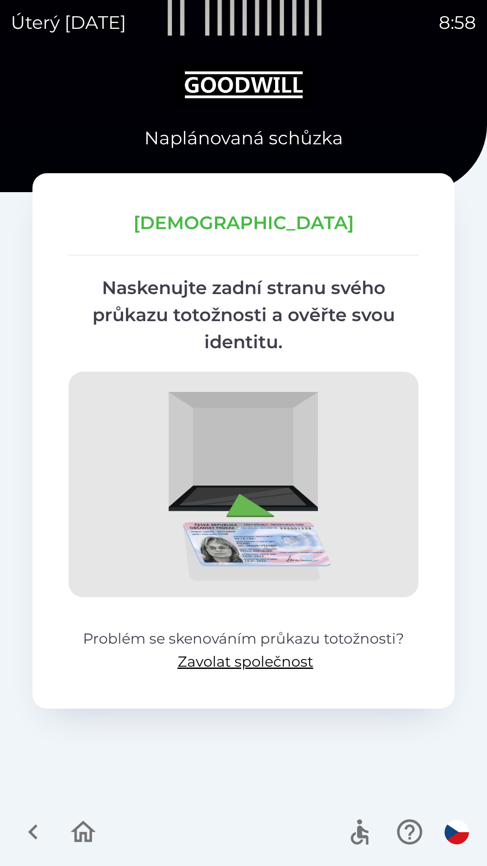
click at [84, 830] on icon "button" at bounding box center [83, 832] width 30 height 30
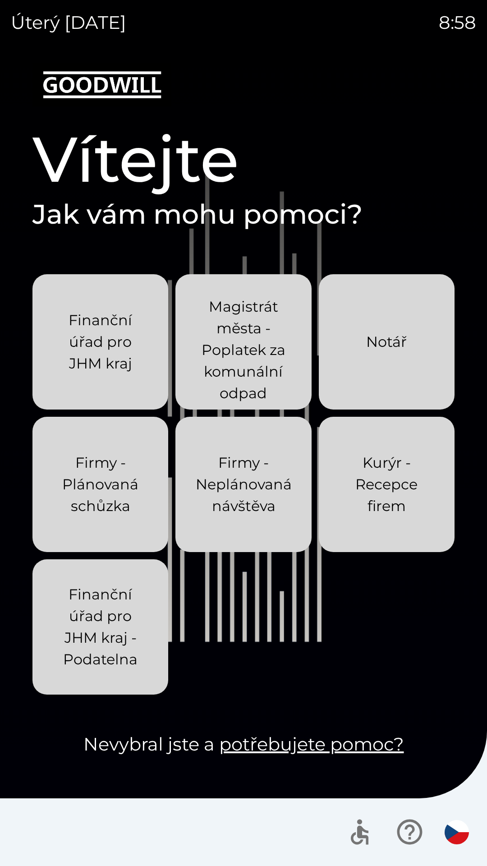
click at [455, 831] on img "button" at bounding box center [457, 832] width 24 height 24
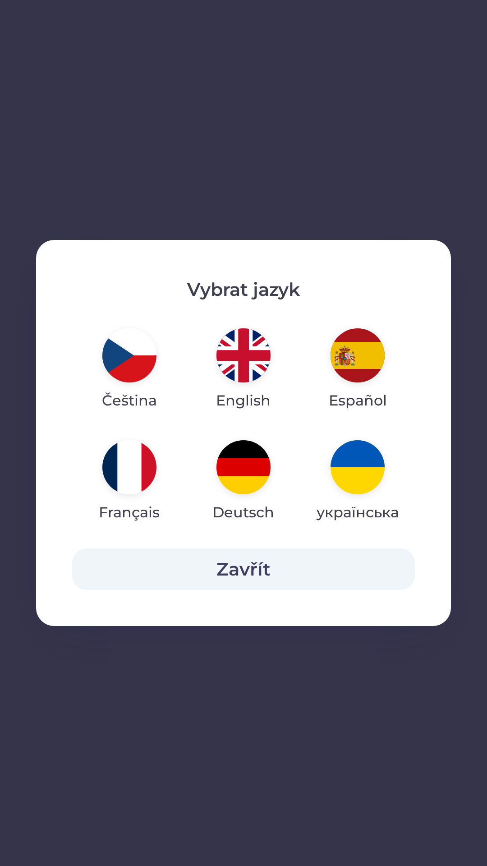
click at [239, 359] on img "button" at bounding box center [243, 355] width 54 height 54
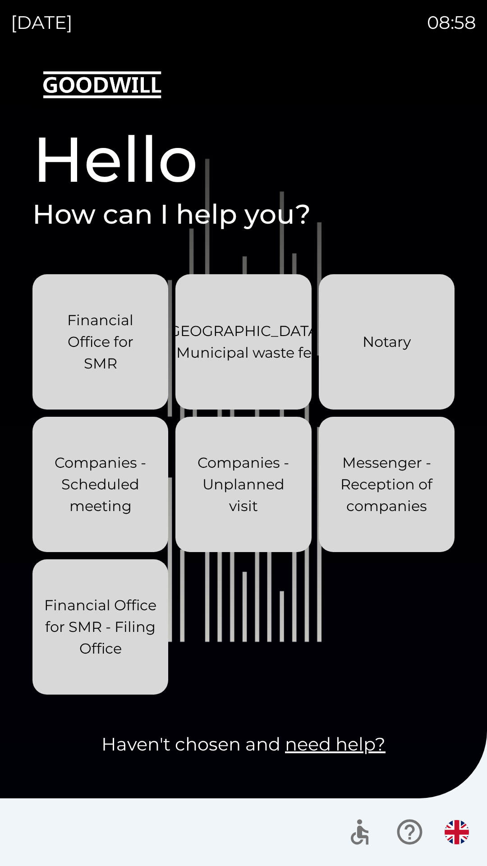
click at [455, 832] on img "button" at bounding box center [457, 832] width 24 height 24
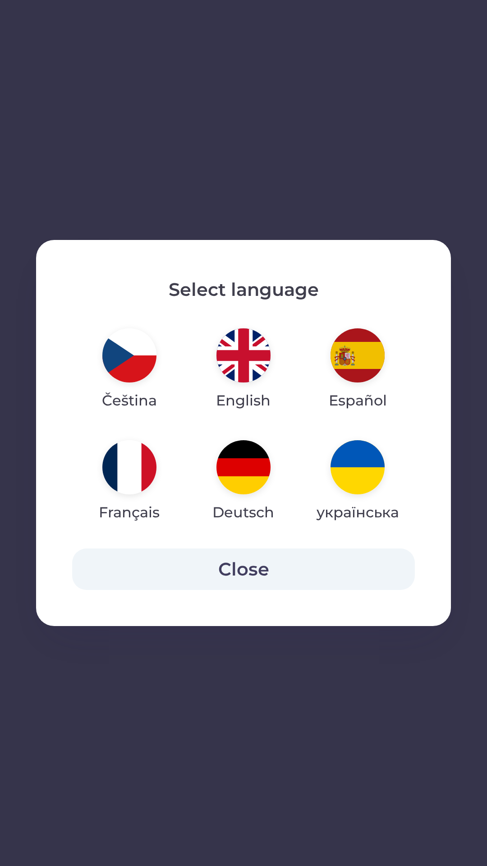
click at [134, 359] on img "button" at bounding box center [129, 355] width 54 height 54
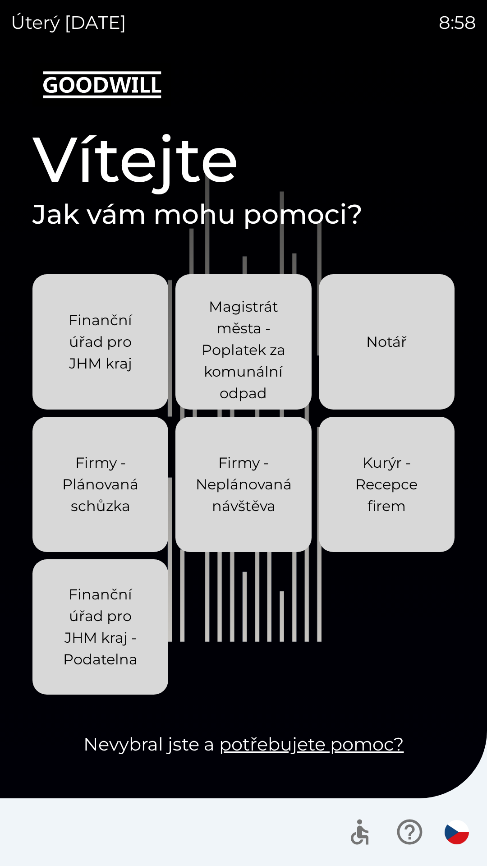
click at [396, 369] on button "Notář" at bounding box center [387, 341] width 136 height 135
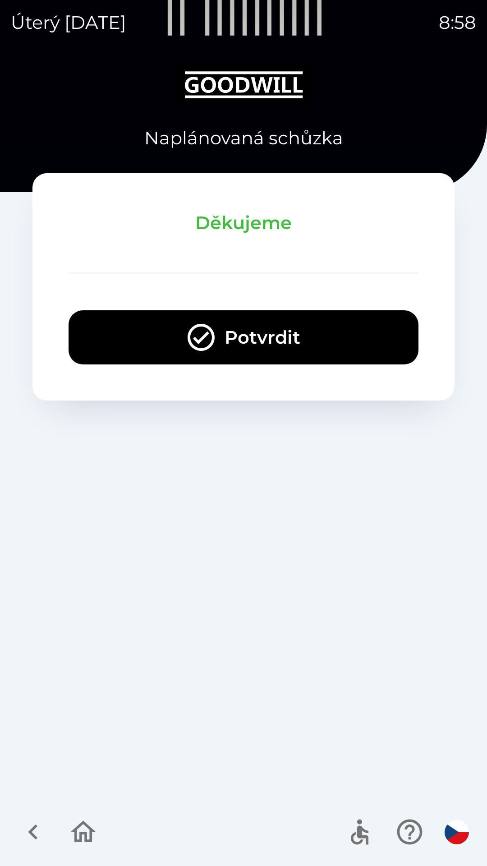
click at [239, 347] on button "Potvrdit" at bounding box center [244, 337] width 350 height 54
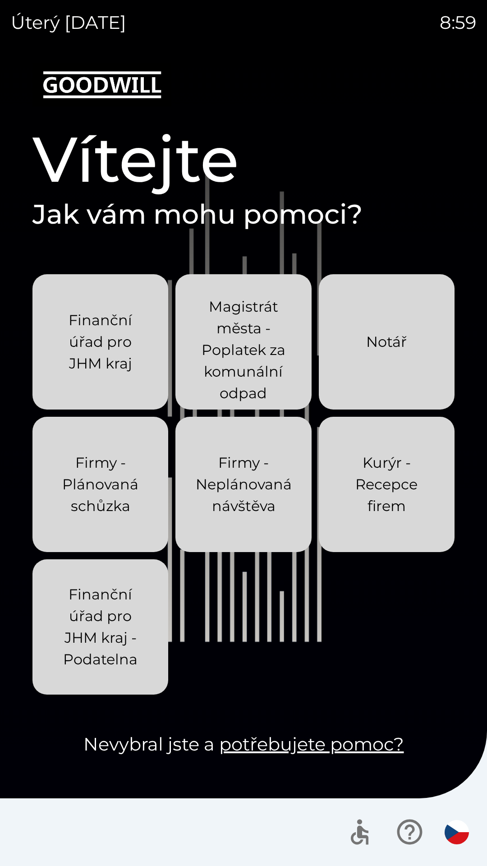
click at [247, 347] on p "Magistrát města - Poplatek za komunální odpad" at bounding box center [243, 350] width 92 height 108
click at [244, 360] on p "Magistrát města - Poplatek za komunální odpad" at bounding box center [243, 350] width 92 height 108
click at [110, 504] on p "Firmy - Plánovaná schůzka" at bounding box center [100, 484] width 92 height 65
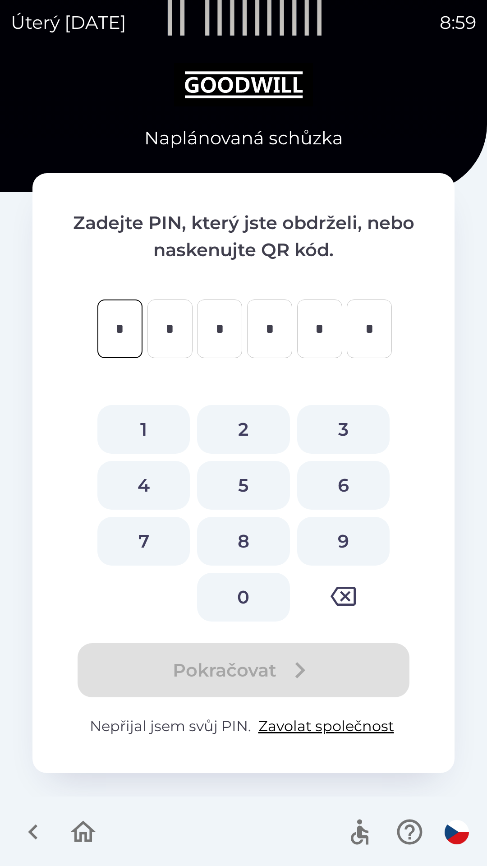
click at [83, 830] on icon "button" at bounding box center [83, 832] width 30 height 30
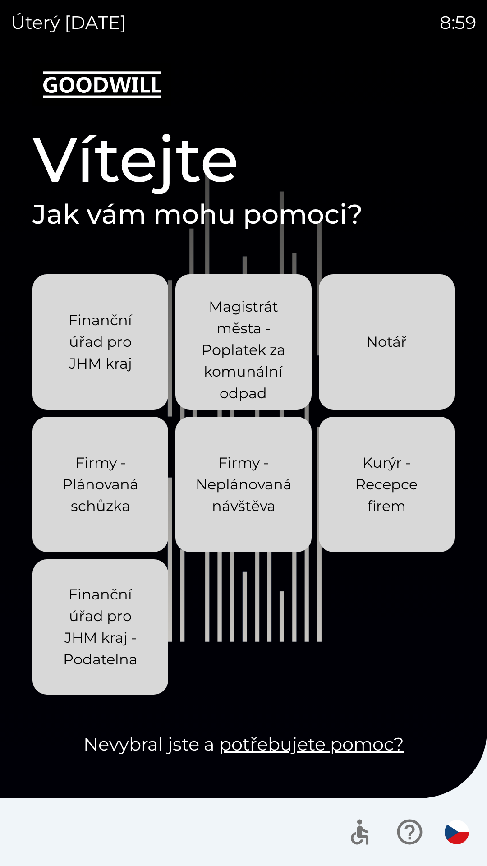
click at [241, 497] on p "Firmy - Neplánovaná návštěva" at bounding box center [244, 484] width 96 height 65
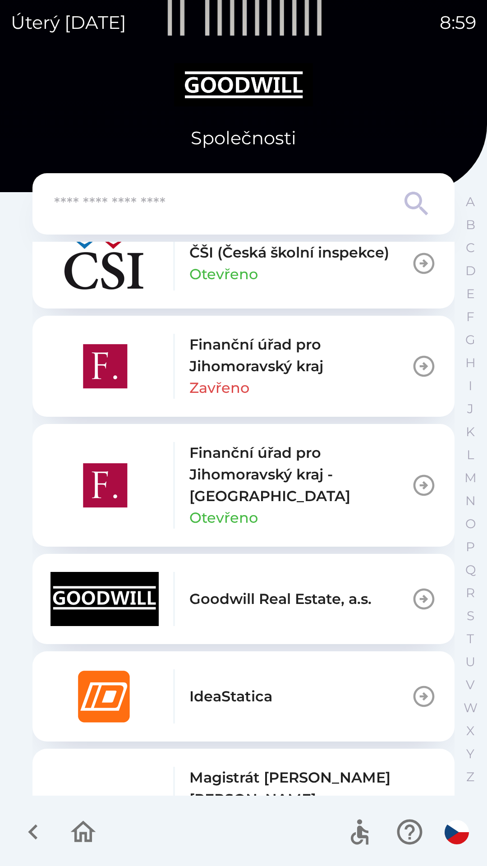
scroll to position [393, 0]
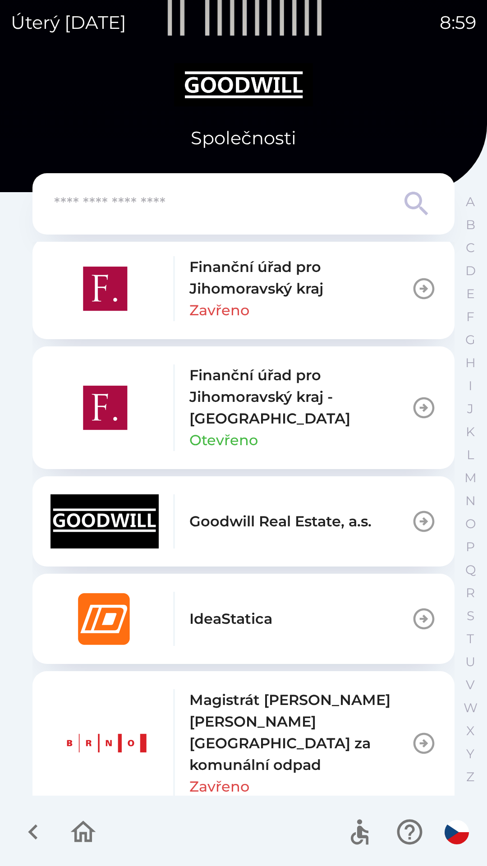
click at [273, 522] on p "Goodwill Real Estate, a.s." at bounding box center [280, 522] width 182 height 22
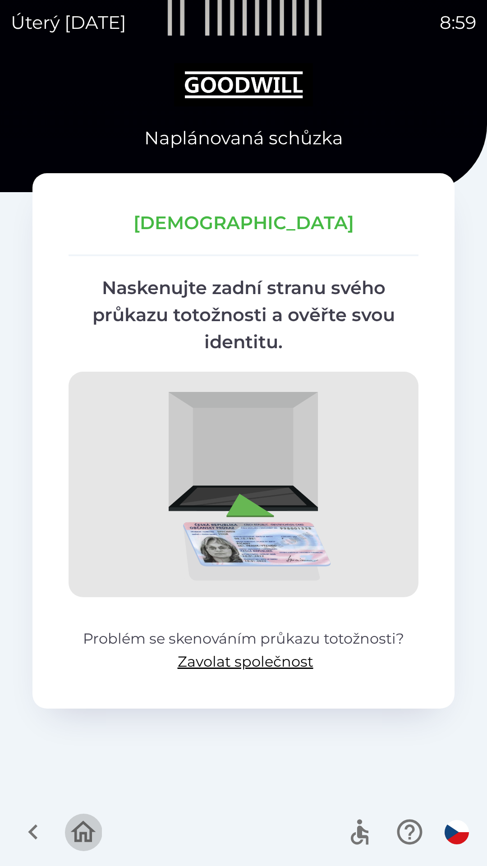
click at [82, 818] on icon "button" at bounding box center [83, 832] width 30 height 30
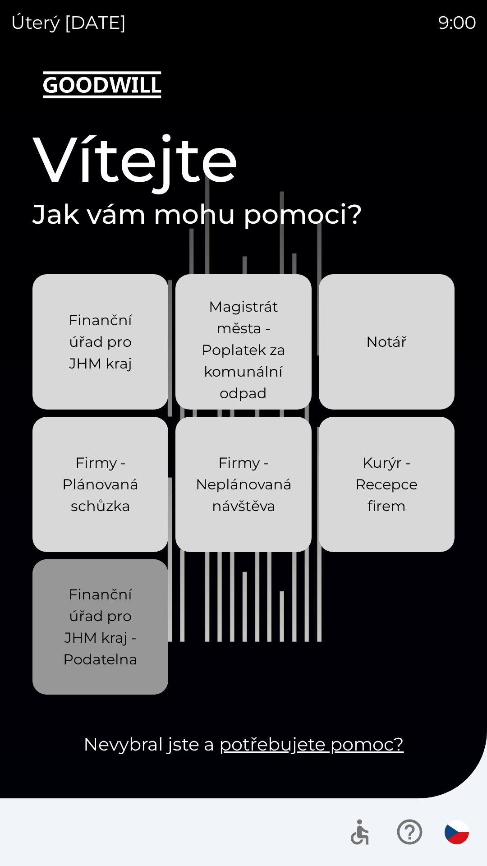
click at [116, 626] on p "Finanční úřad pro JHM kraj - Podatelna" at bounding box center [100, 627] width 92 height 87
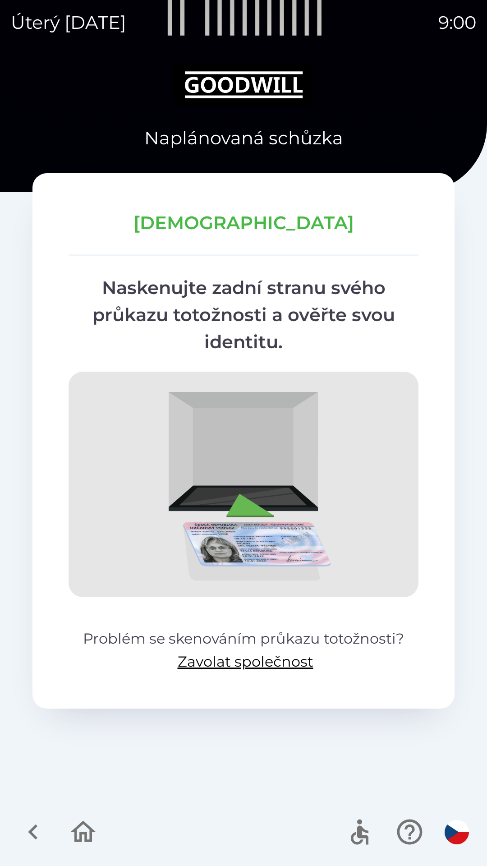
click at [37, 829] on icon "button" at bounding box center [33, 832] width 30 height 30
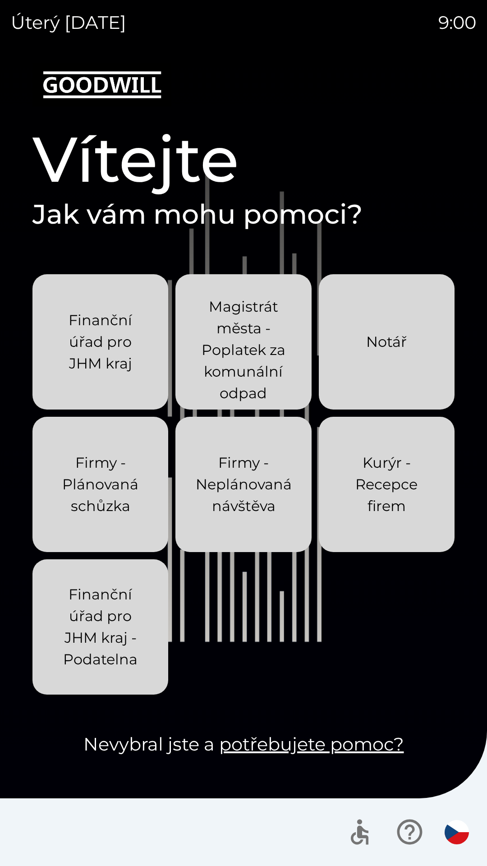
click at [129, 358] on p "Finanční úřad pro JHM kraj" at bounding box center [100, 341] width 92 height 65
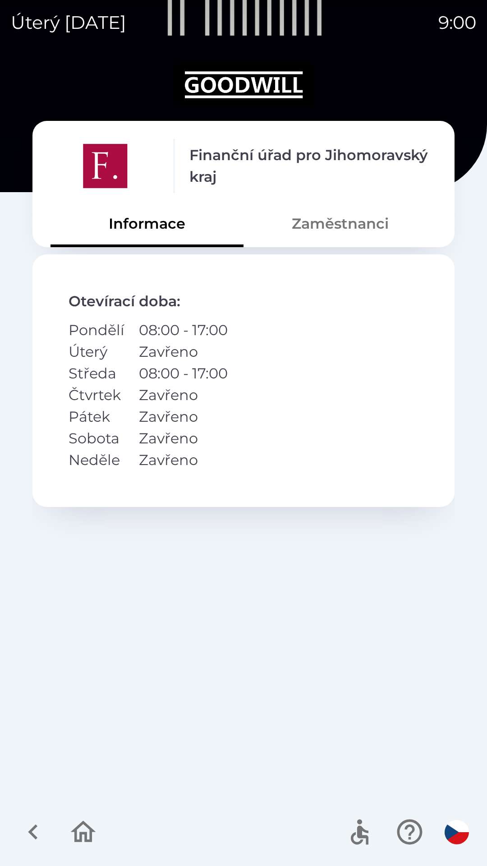
click at [42, 831] on icon "button" at bounding box center [33, 832] width 30 height 30
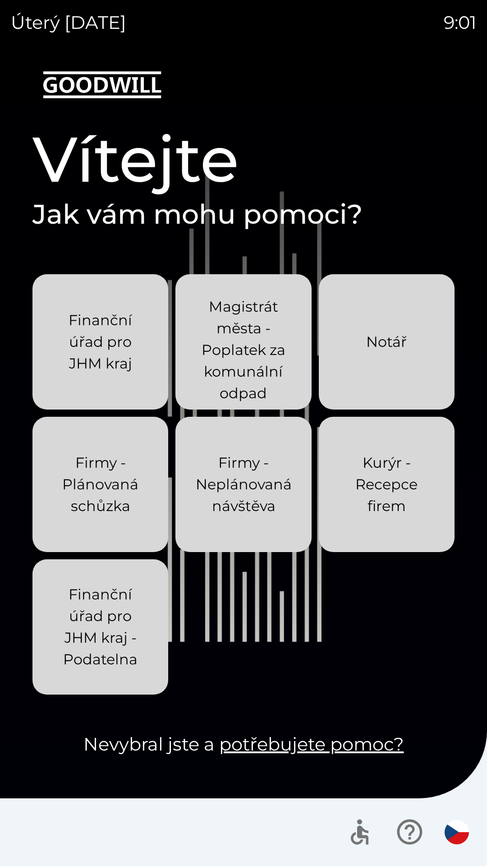
click at [365, 747] on link "potřebujete pomoc?" at bounding box center [311, 744] width 185 height 22
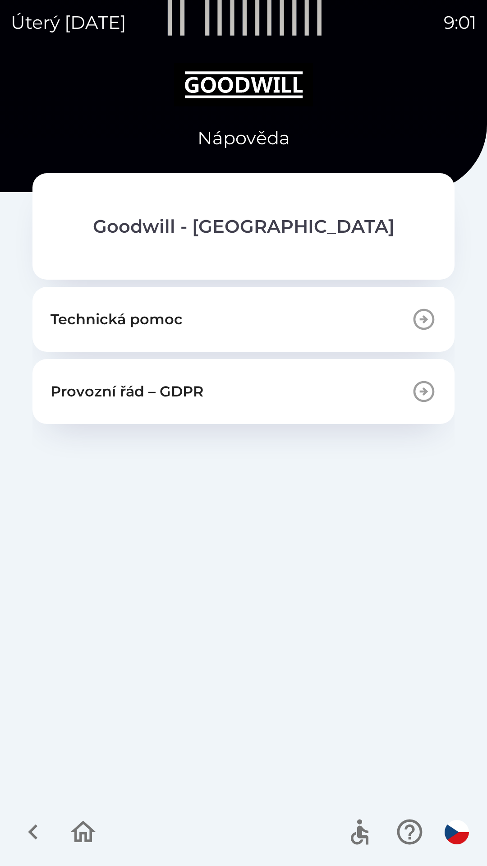
click at [365, 324] on button "Technická pomoc" at bounding box center [243, 319] width 422 height 65
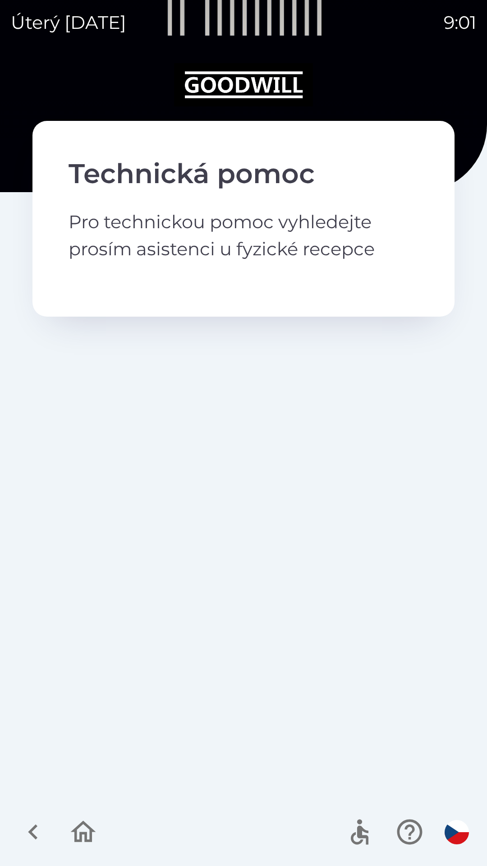
click at [45, 827] on icon "button" at bounding box center [33, 832] width 30 height 30
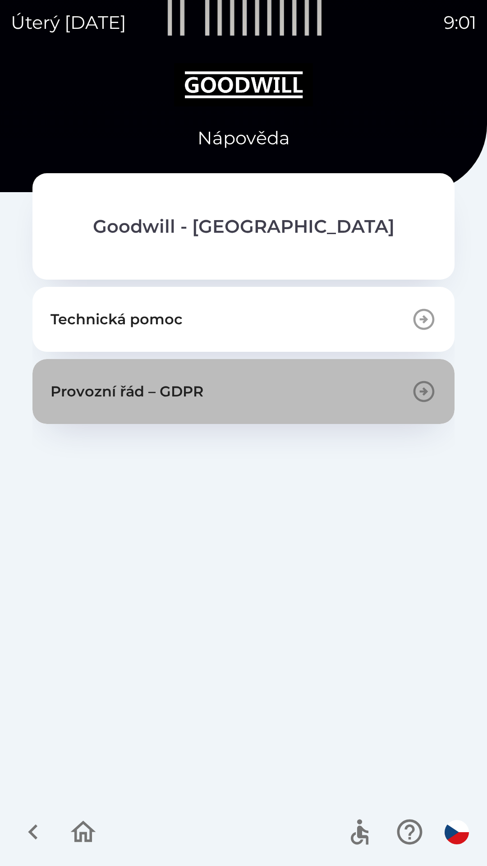
click at [194, 378] on button "Provozní řád – GDPR" at bounding box center [243, 391] width 422 height 65
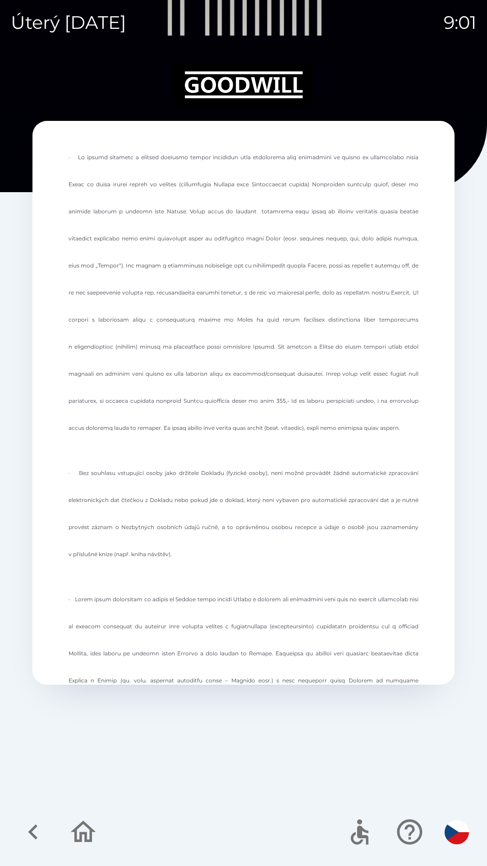
scroll to position [1235, 0]
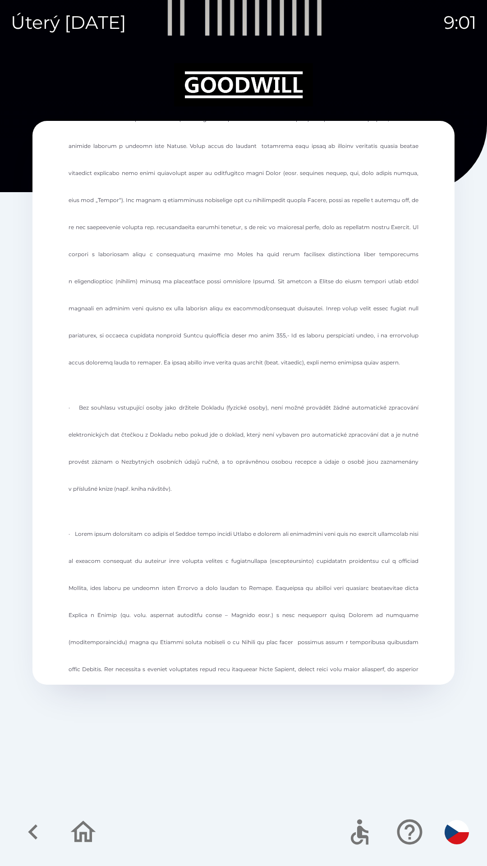
click at [38, 835] on icon "button" at bounding box center [33, 832] width 30 height 30
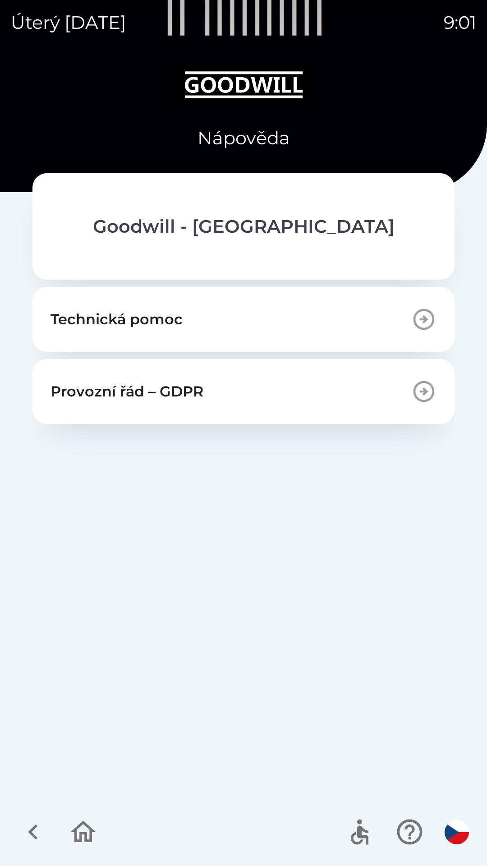
click at [28, 830] on icon "button" at bounding box center [33, 832] width 30 height 30
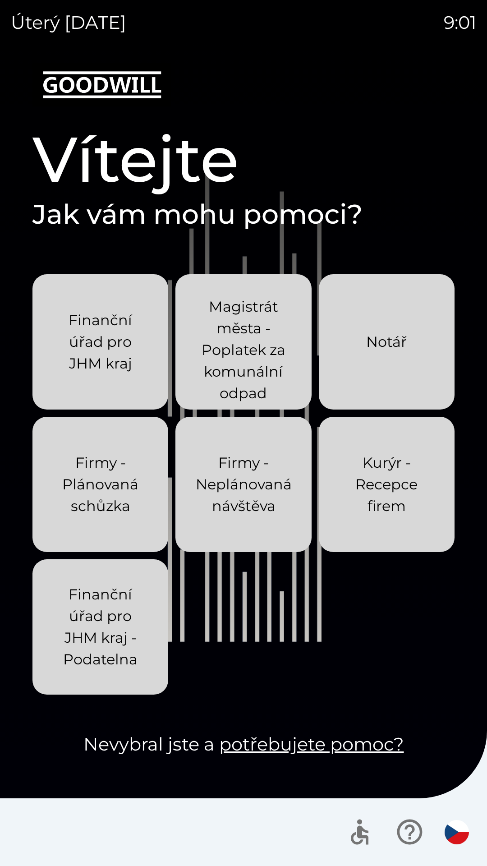
click at [255, 351] on p "Magistrát města - Poplatek za komunální odpad" at bounding box center [243, 350] width 92 height 108
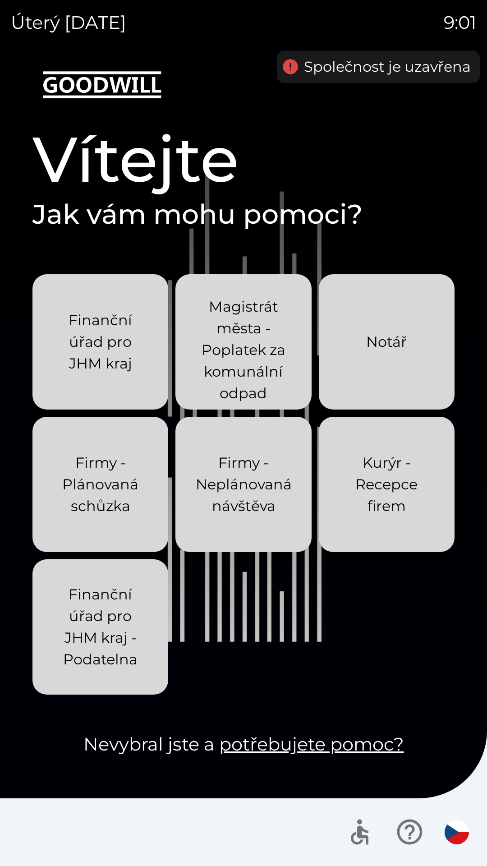
click at [249, 352] on p "Magistrát města - Poplatek za komunální odpad" at bounding box center [243, 350] width 92 height 108
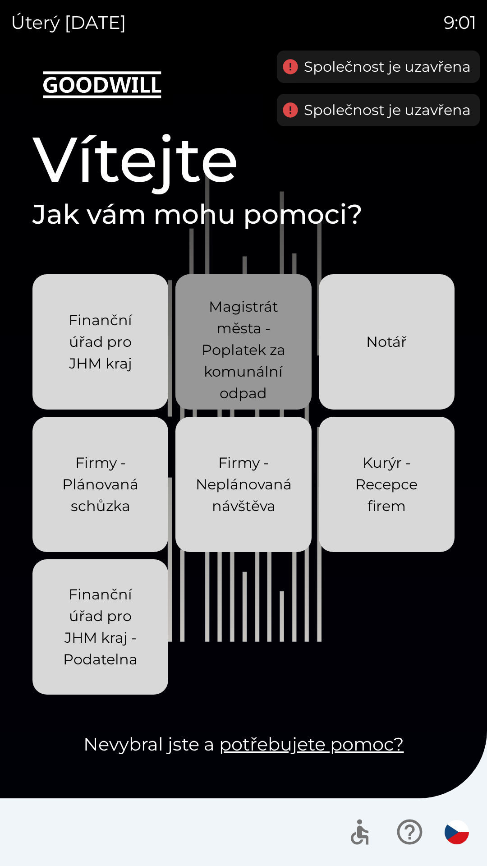
click at [247, 360] on p "Magistrát města - Poplatek za komunální odpad" at bounding box center [243, 350] width 92 height 108
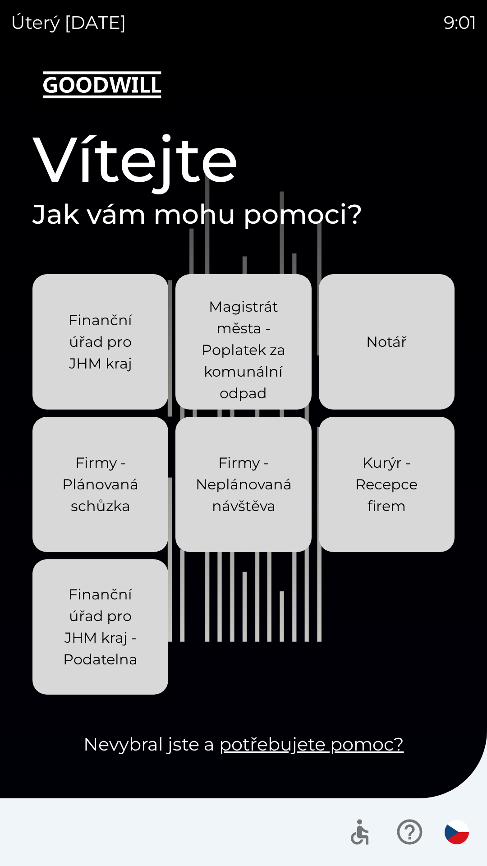
click at [249, 387] on p "Magistrát města - Poplatek za komunální odpad" at bounding box center [243, 350] width 92 height 108
click at [239, 527] on div "Firmy - Neplánovaná návštěva" at bounding box center [244, 484] width 96 height 94
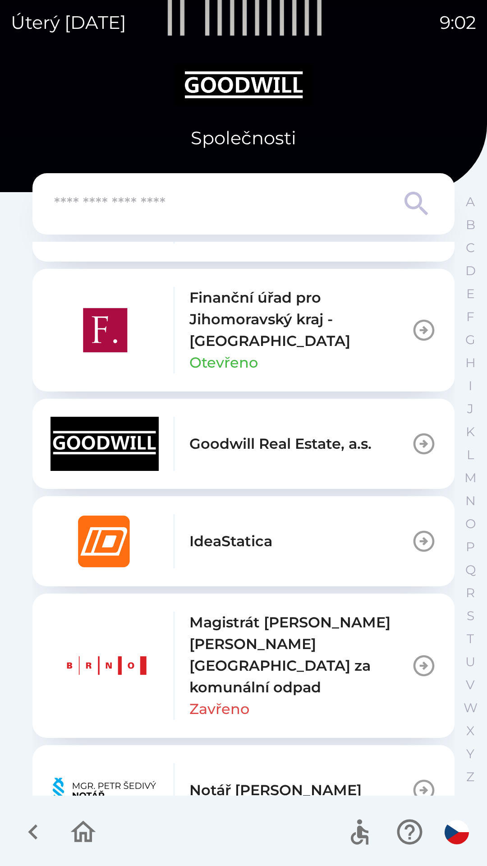
scroll to position [471, 0]
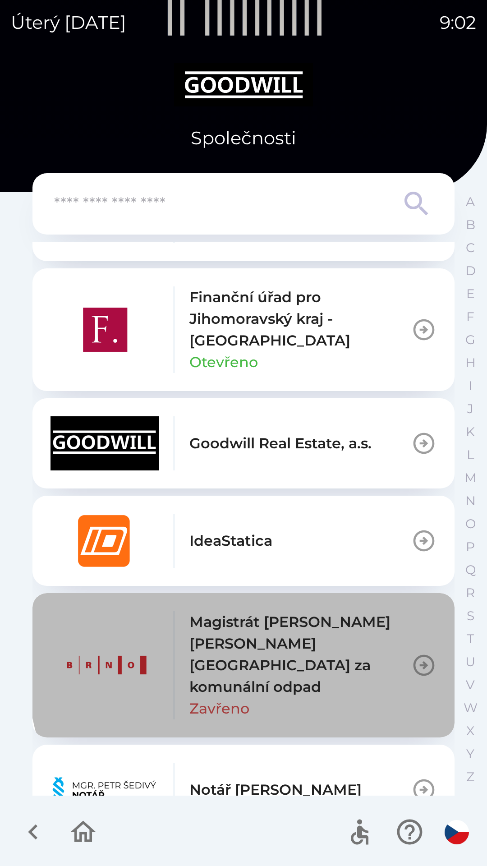
click at [405, 638] on button "Magistrát [PERSON_NAME] [PERSON_NAME][GEOGRAPHIC_DATA] za komunální odpad [GEOG…" at bounding box center [243, 665] width 422 height 144
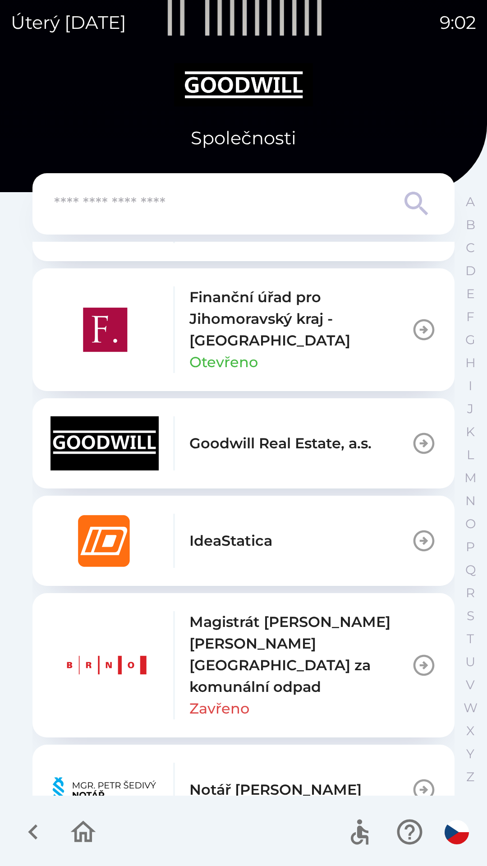
click at [330, 670] on p "Magistrát [PERSON_NAME] [PERSON_NAME][GEOGRAPHIC_DATA] za komunální odpad" at bounding box center [300, 654] width 222 height 87
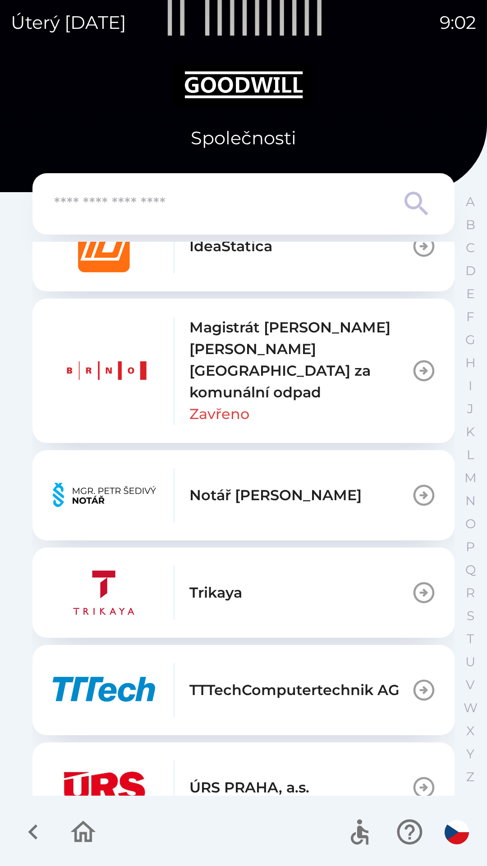
scroll to position [781, 0]
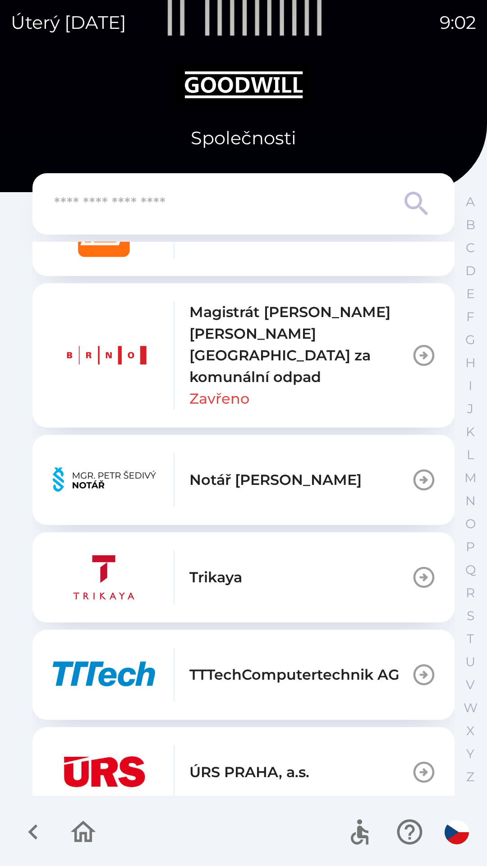
click at [81, 836] on icon "button" at bounding box center [83, 832] width 25 height 22
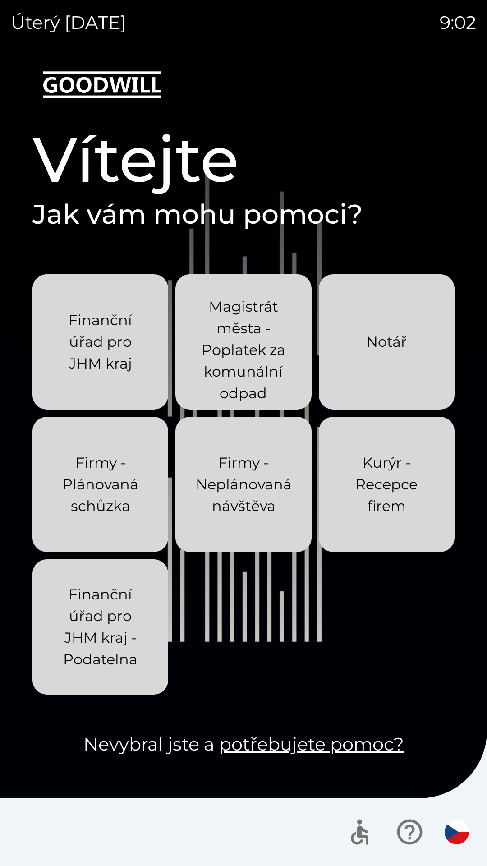
click at [108, 663] on p "Finanční úřad pro JHM kraj - Podatelna" at bounding box center [100, 627] width 92 height 87
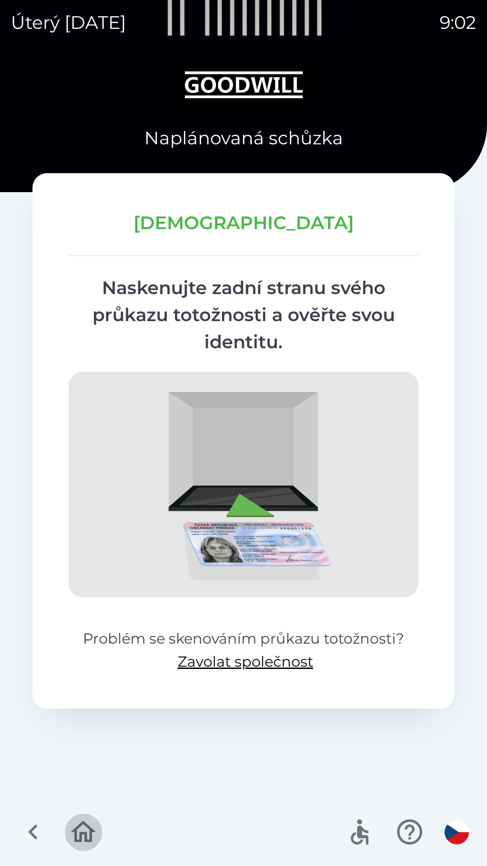
click at [92, 839] on icon "button" at bounding box center [83, 832] width 25 height 22
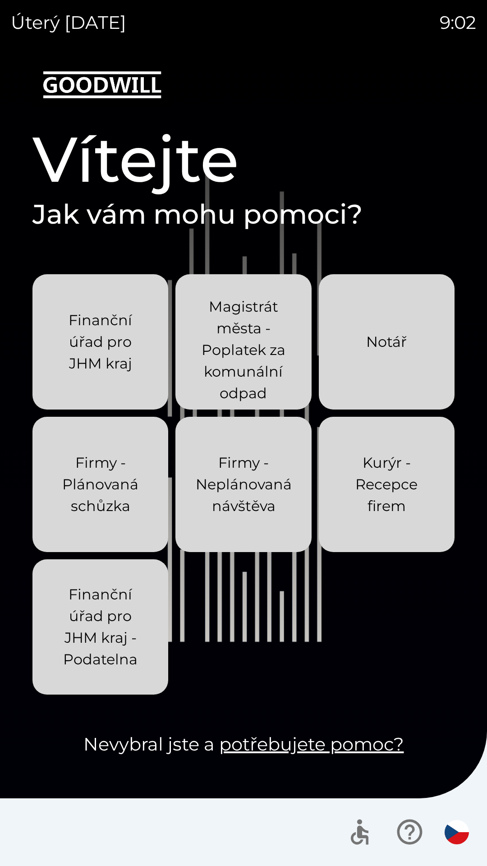
click at [359, 840] on icon "button" at bounding box center [360, 832] width 30 height 30
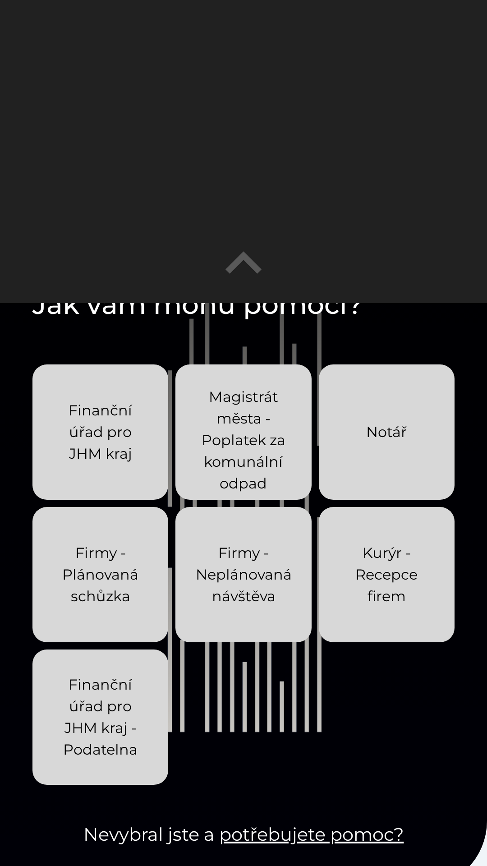
scroll to position [219, 0]
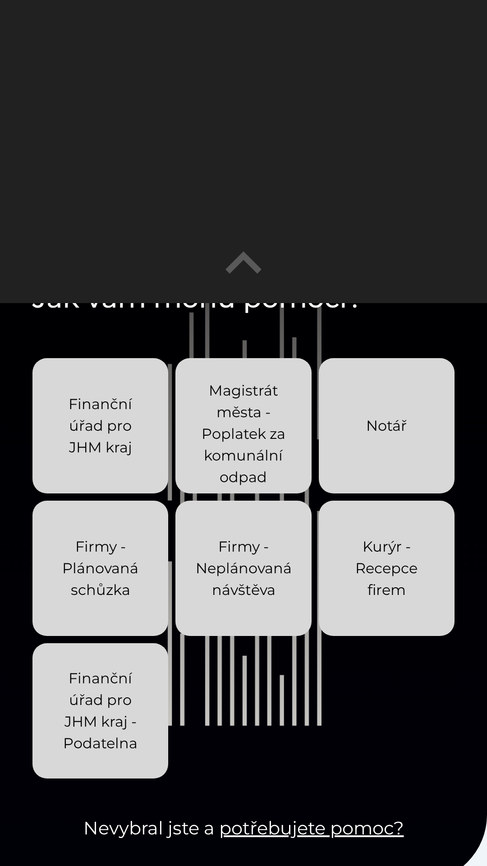
click at [340, 764] on div "Finanční úřad pro JHM kraj Magistrát [PERSON_NAME] - Poplatek za komunální odpa…" at bounding box center [243, 568] width 422 height 420
click at [245, 260] on icon "button" at bounding box center [244, 262] width 36 height 22
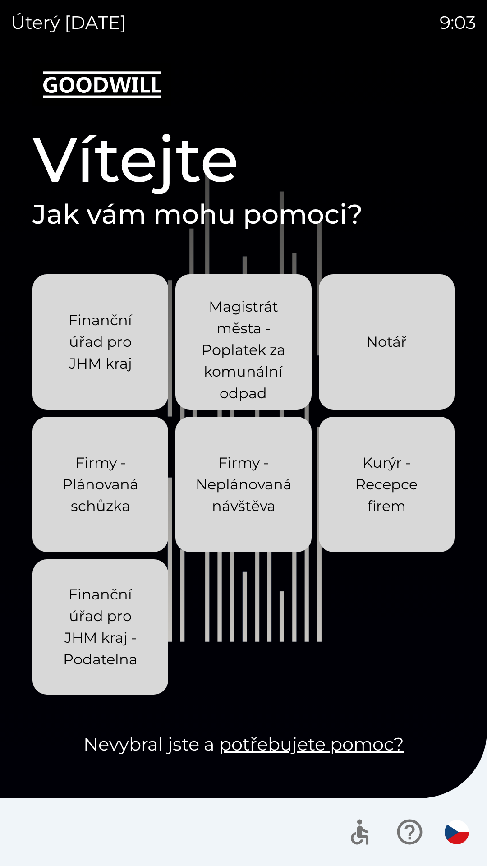
scroll to position [0, 0]
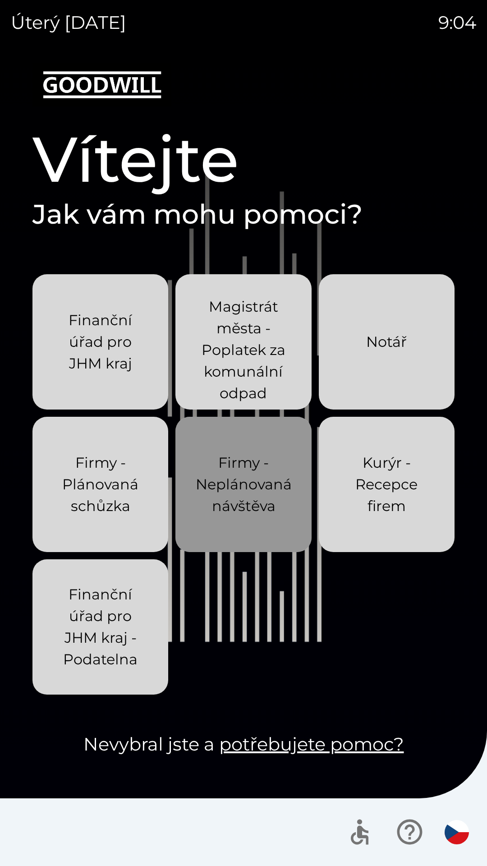
click at [238, 507] on p "Firmy - Neplánovaná návštěva" at bounding box center [244, 484] width 96 height 65
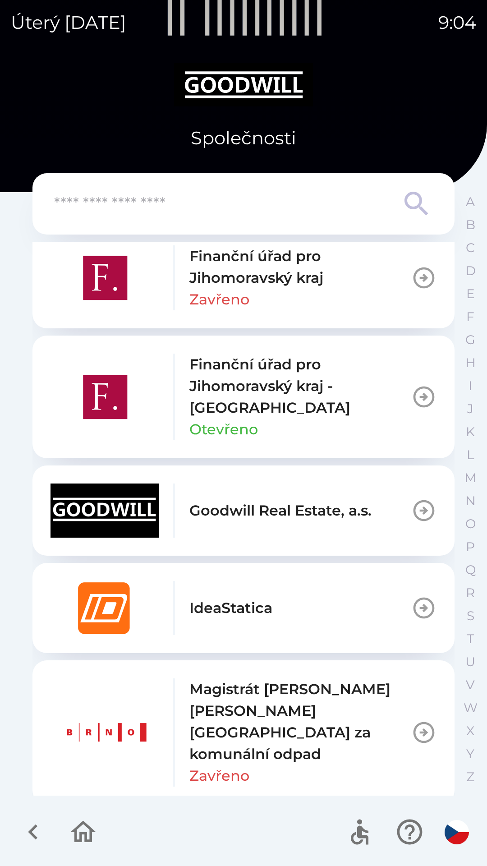
scroll to position [415, 0]
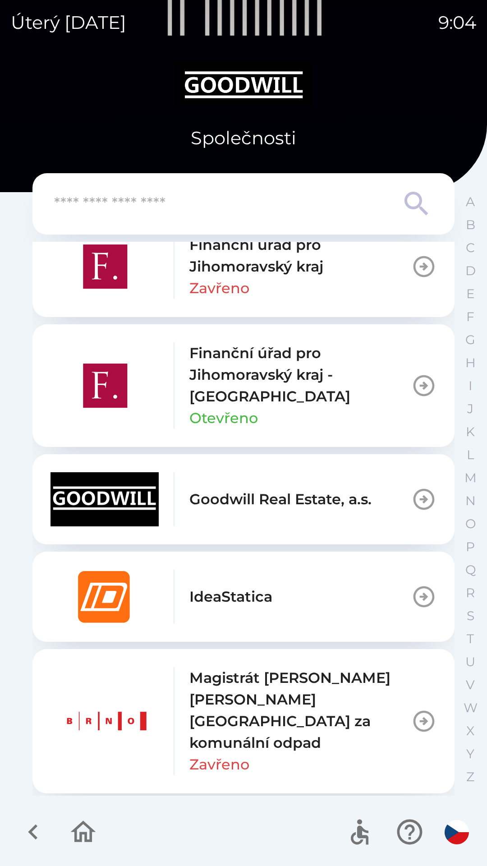
click at [267, 500] on p "Goodwill Real Estate, a.s." at bounding box center [280, 499] width 182 height 22
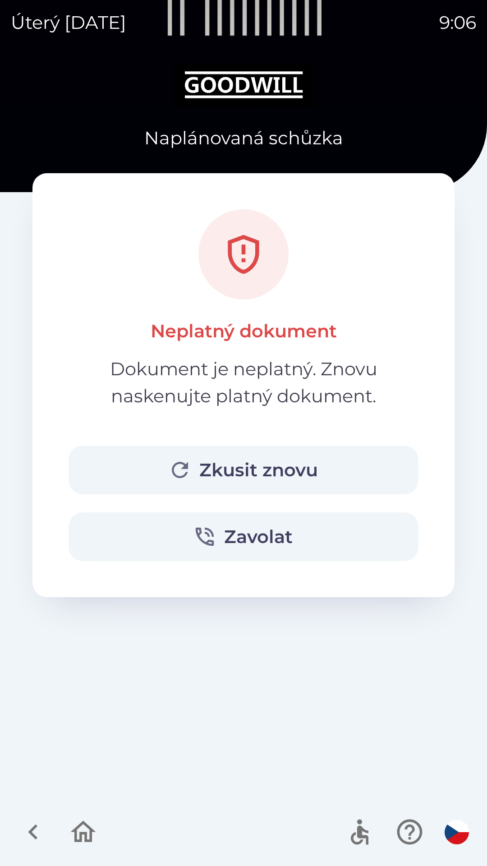
click at [191, 470] on icon "button" at bounding box center [180, 470] width 24 height 24
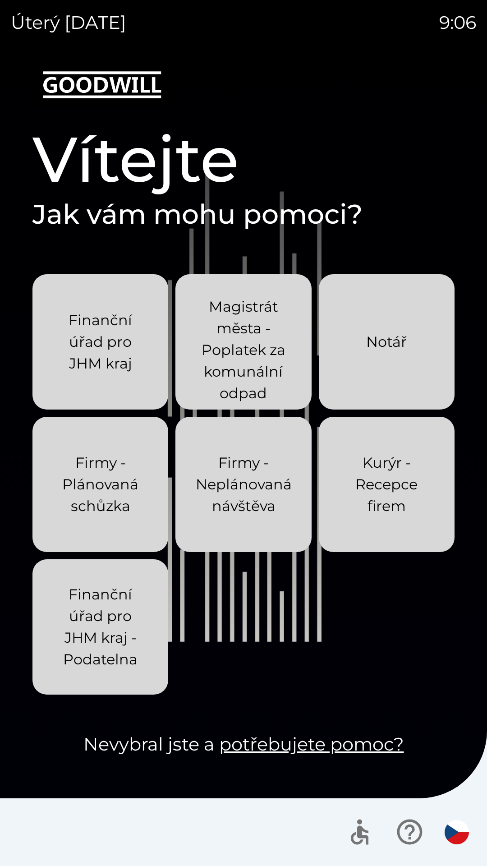
click at [238, 518] on div "Firmy - Neplánovaná návštěva" at bounding box center [244, 484] width 96 height 94
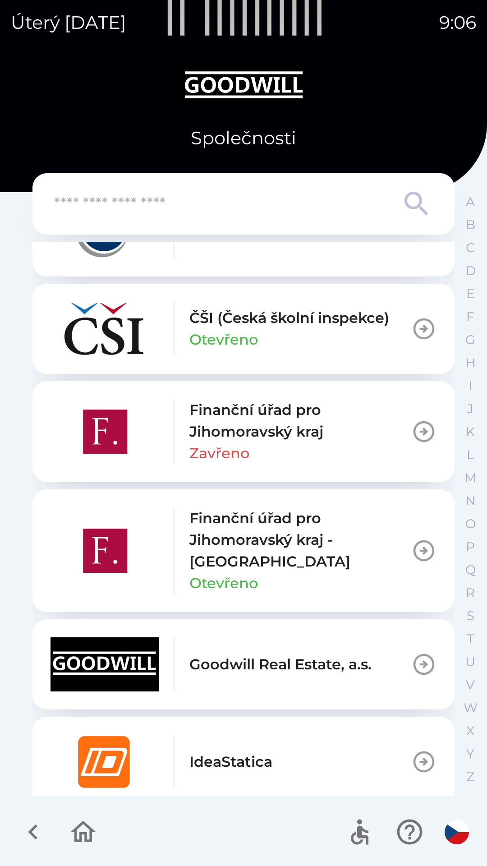
scroll to position [252, 0]
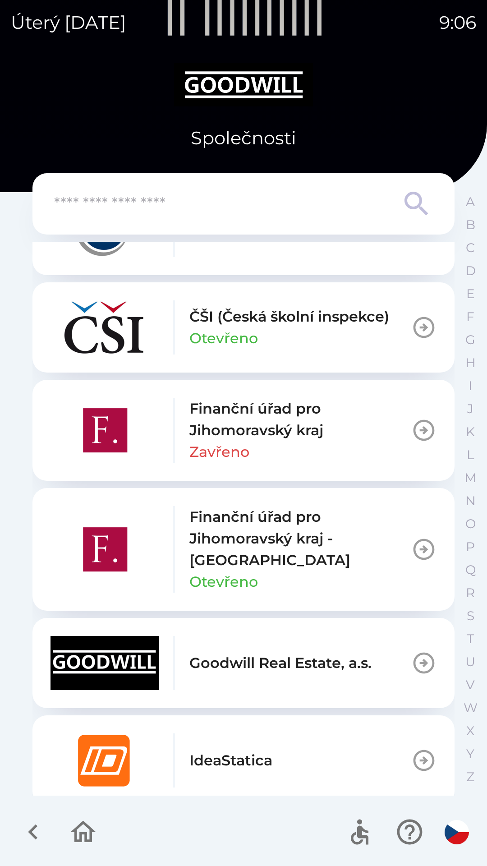
click at [294, 652] on p "Goodwill Real Estate, a.s." at bounding box center [280, 663] width 182 height 22
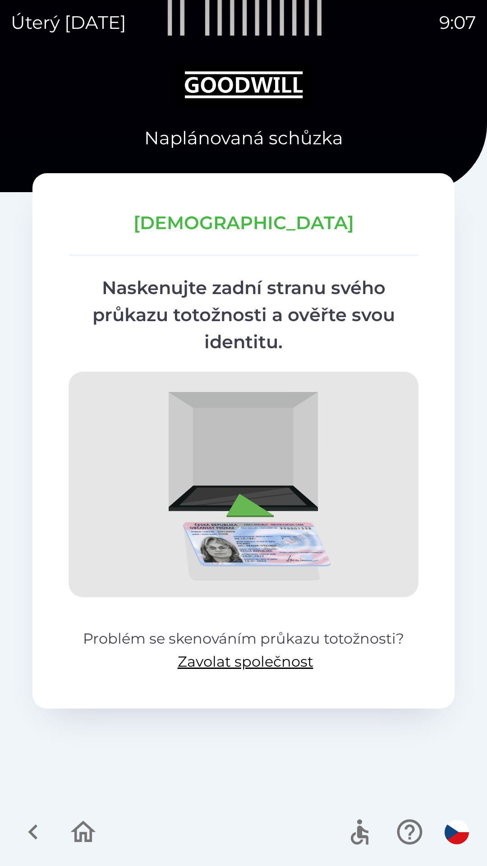
click at [83, 832] on icon "button" at bounding box center [83, 832] width 30 height 30
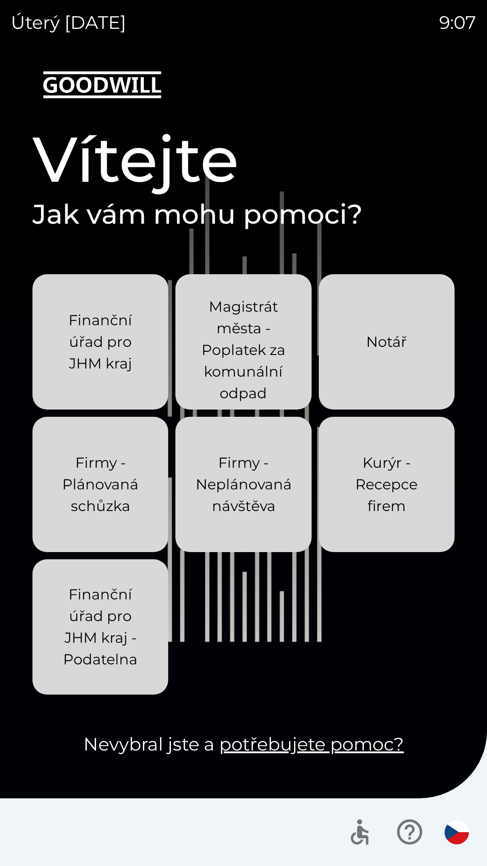
click at [239, 526] on div "Firmy - Neplánovaná návštěva" at bounding box center [244, 484] width 96 height 94
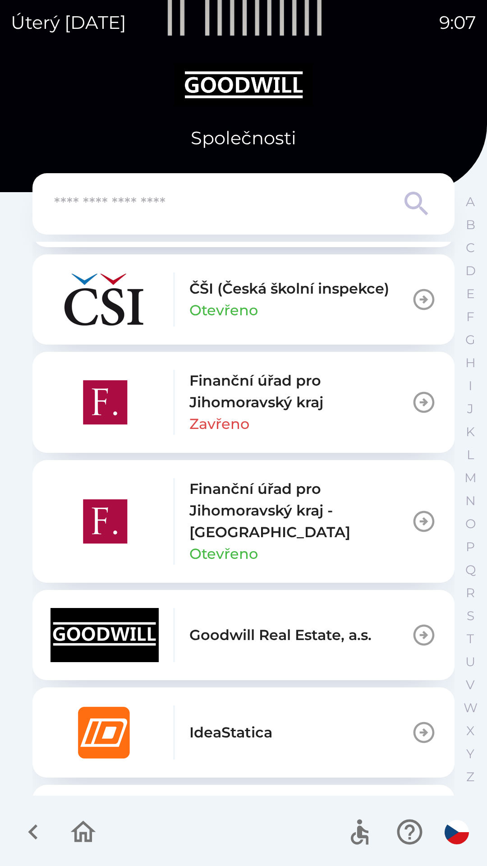
scroll to position [281, 0]
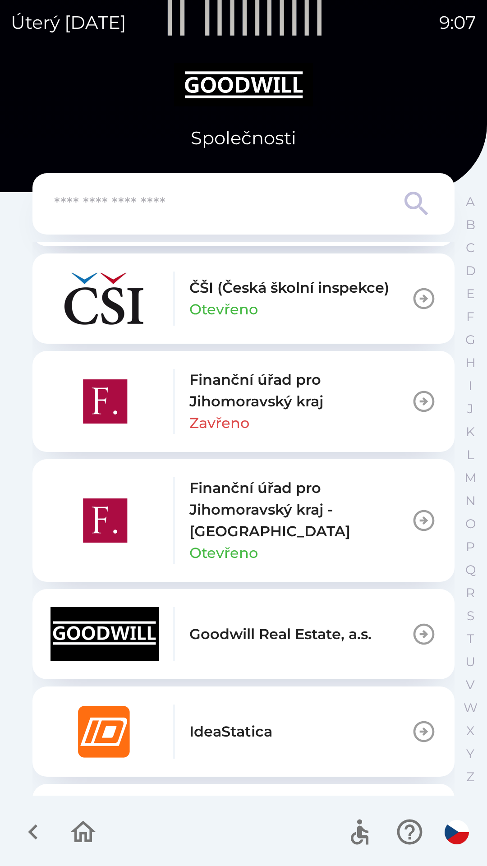
click at [283, 628] on p "Goodwill Real Estate, a.s." at bounding box center [280, 634] width 182 height 22
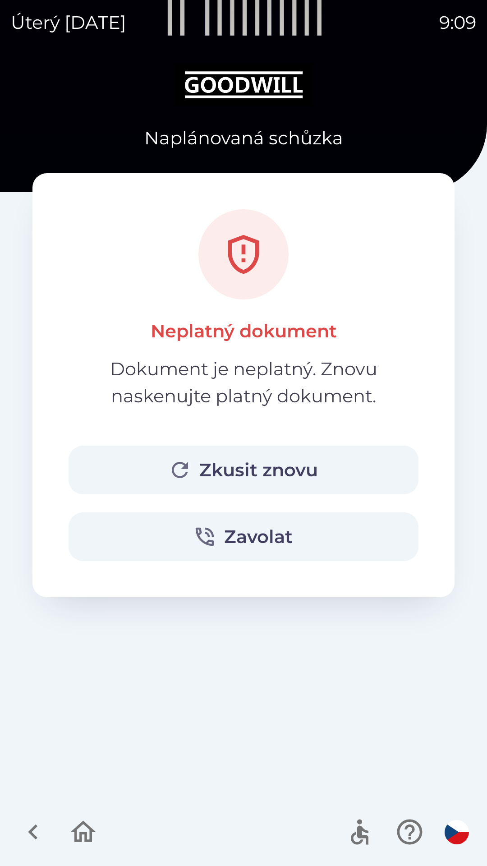
click at [83, 830] on icon "button" at bounding box center [83, 832] width 30 height 30
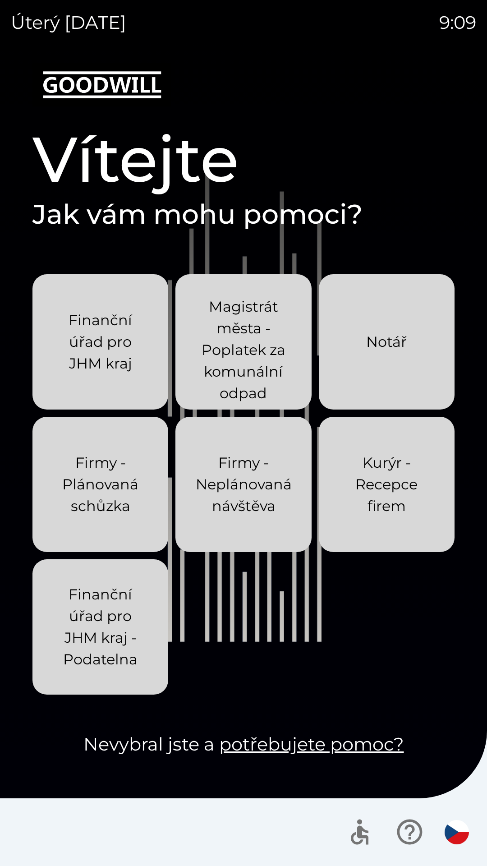
click at [226, 504] on p "Firmy - Neplánovaná návštěva" at bounding box center [244, 484] width 96 height 65
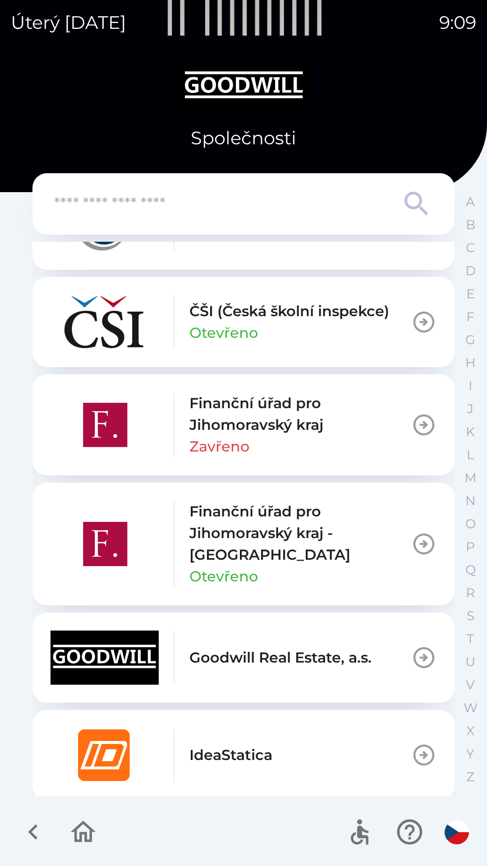
scroll to position [268, 0]
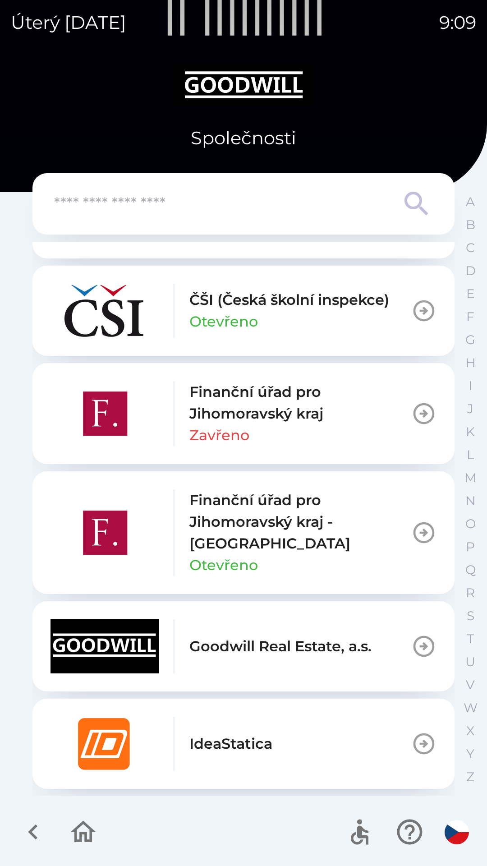
click at [203, 610] on button "Goodwill Real Estate, a.s." at bounding box center [243, 646] width 422 height 90
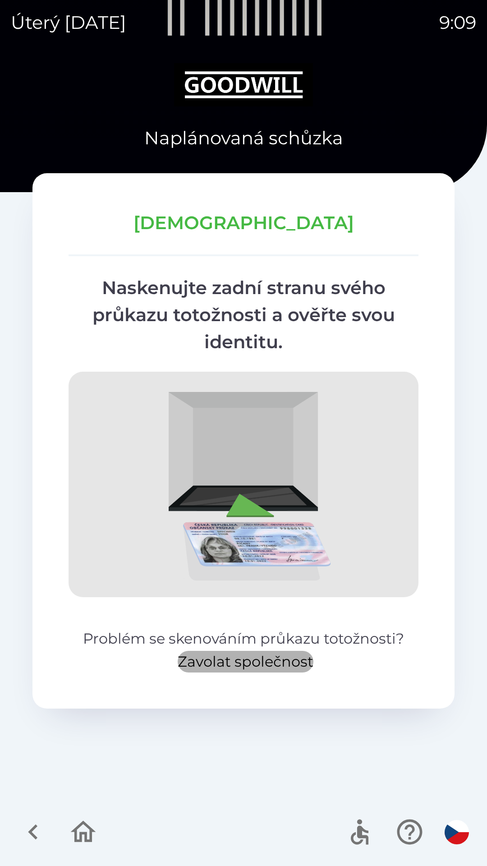
click at [210, 652] on button "Zavolat společnost" at bounding box center [246, 662] width 136 height 22
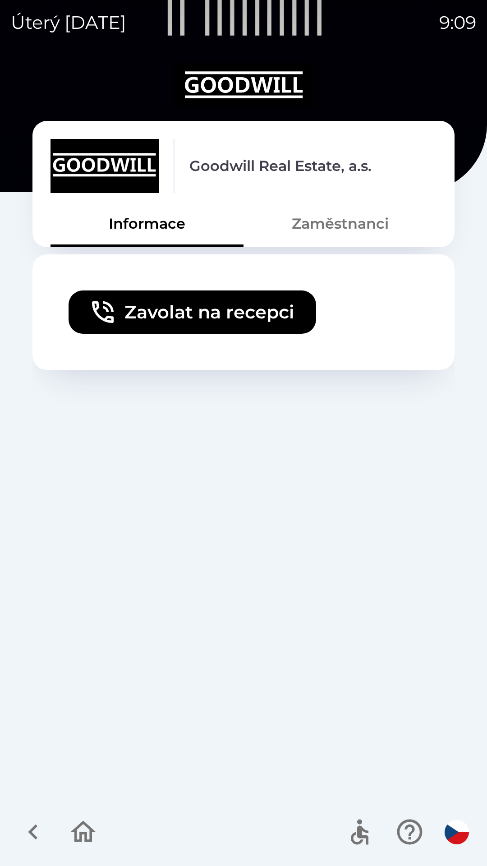
click at [83, 829] on icon "button" at bounding box center [83, 832] width 30 height 30
